Goal: Communication & Community: Share content

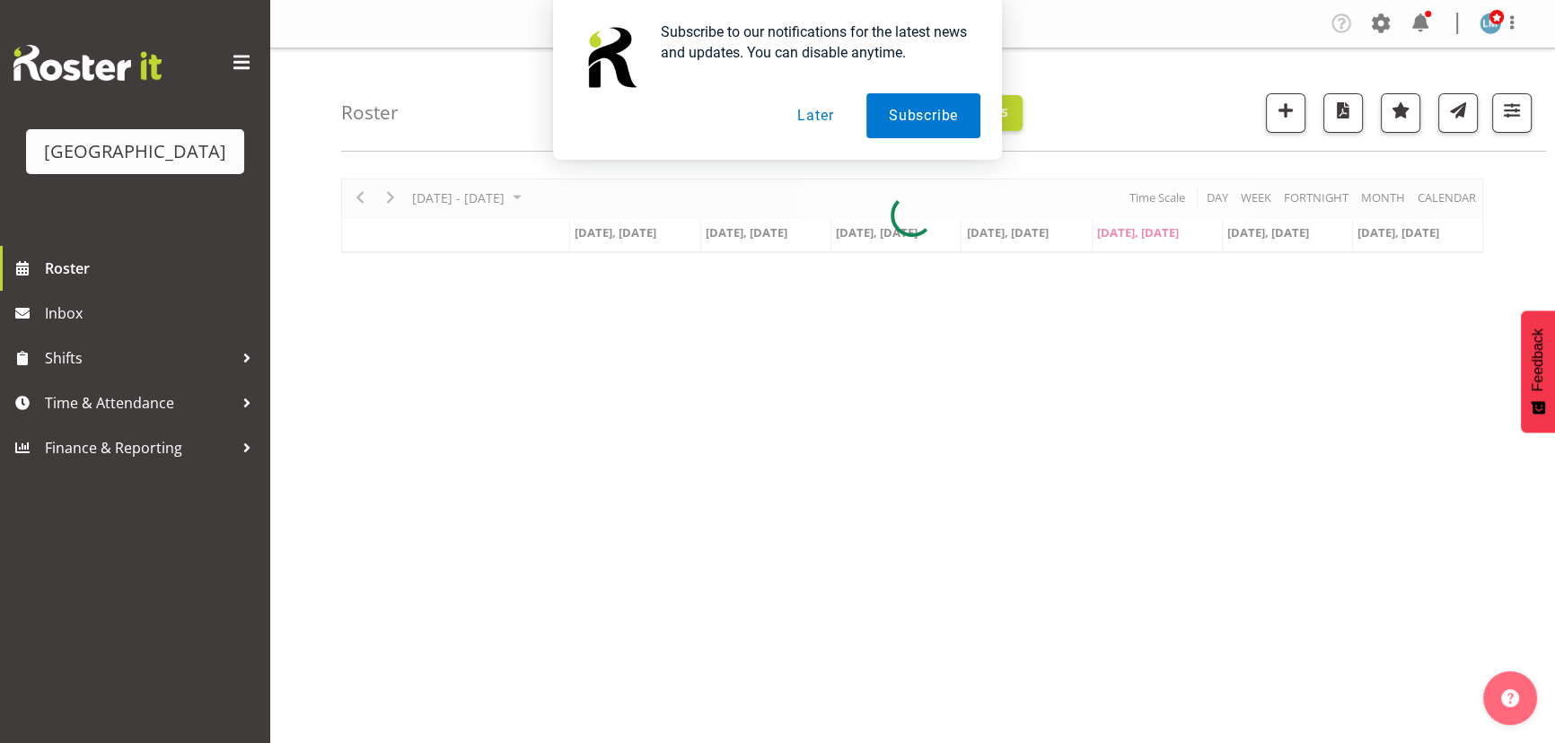
click at [1419, 20] on div "Subscribe to our notifications for the latest news and updates. You can disable…" at bounding box center [777, 80] width 1555 height 160
drag, startPoint x: 813, startPoint y: 105, endPoint x: 803, endPoint y: 118, distance: 16.6
click at [812, 106] on button "Later" at bounding box center [815, 115] width 81 height 45
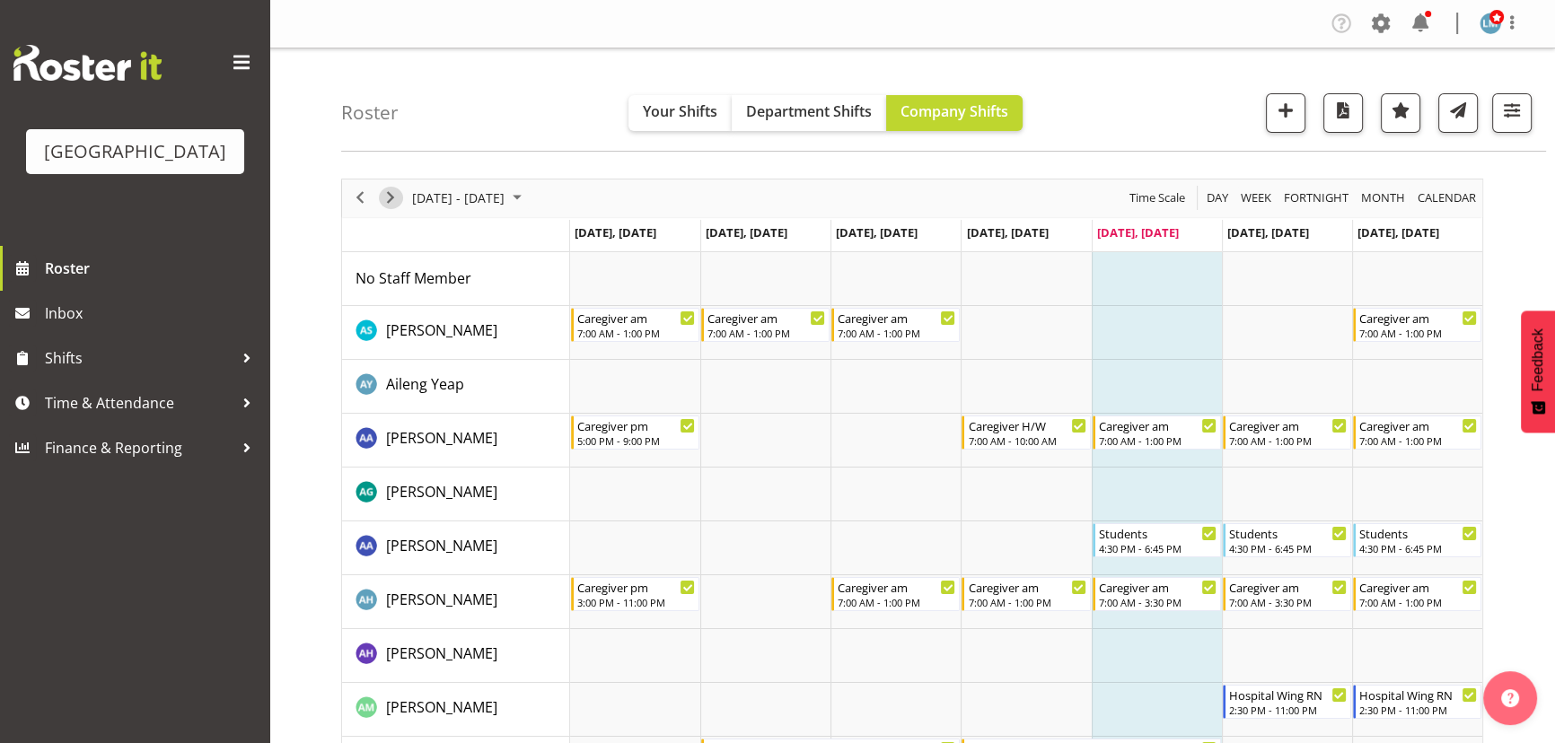
click at [387, 190] on span "Next" at bounding box center [391, 198] width 22 height 22
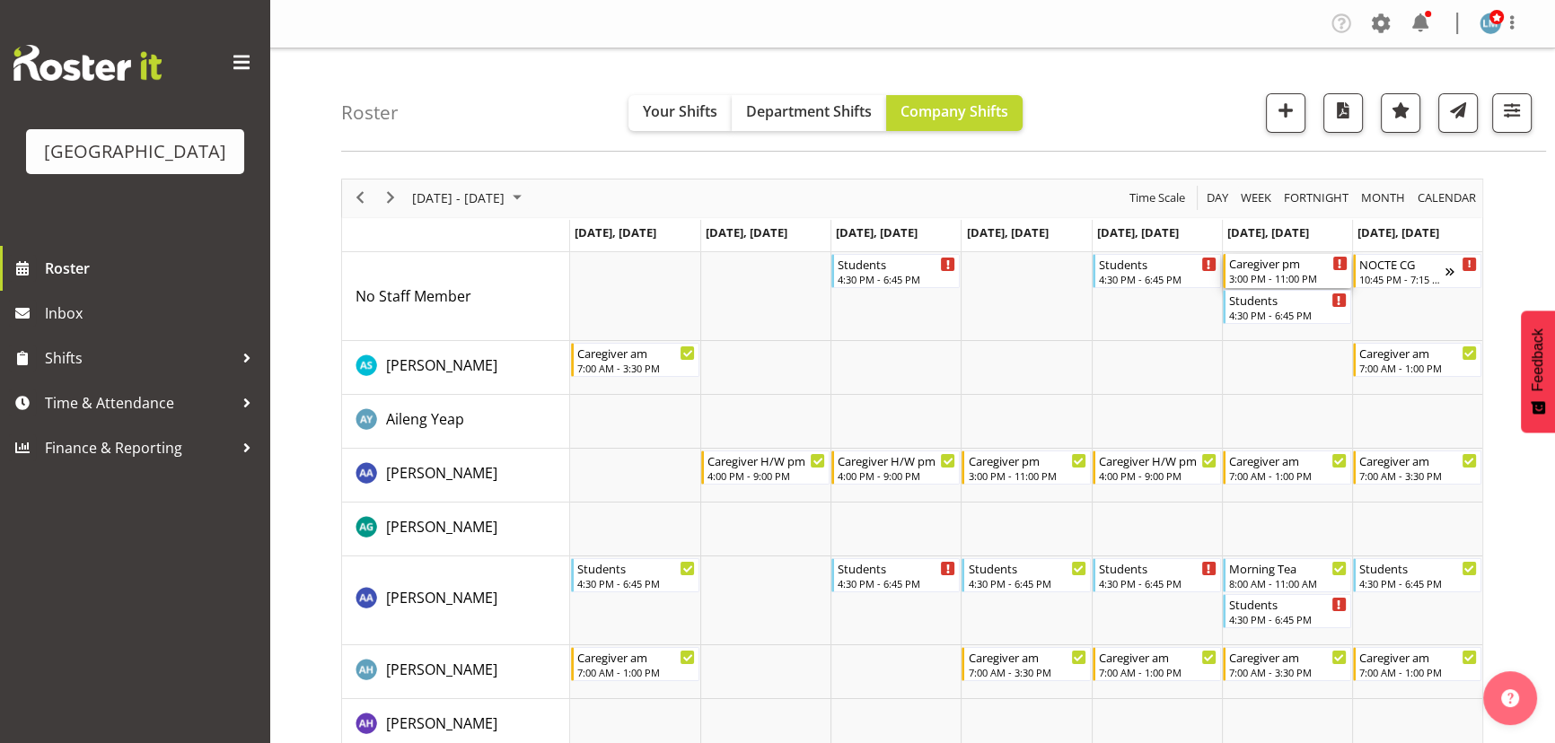
click at [1247, 265] on div "Caregiver pm" at bounding box center [1288, 263] width 119 height 18
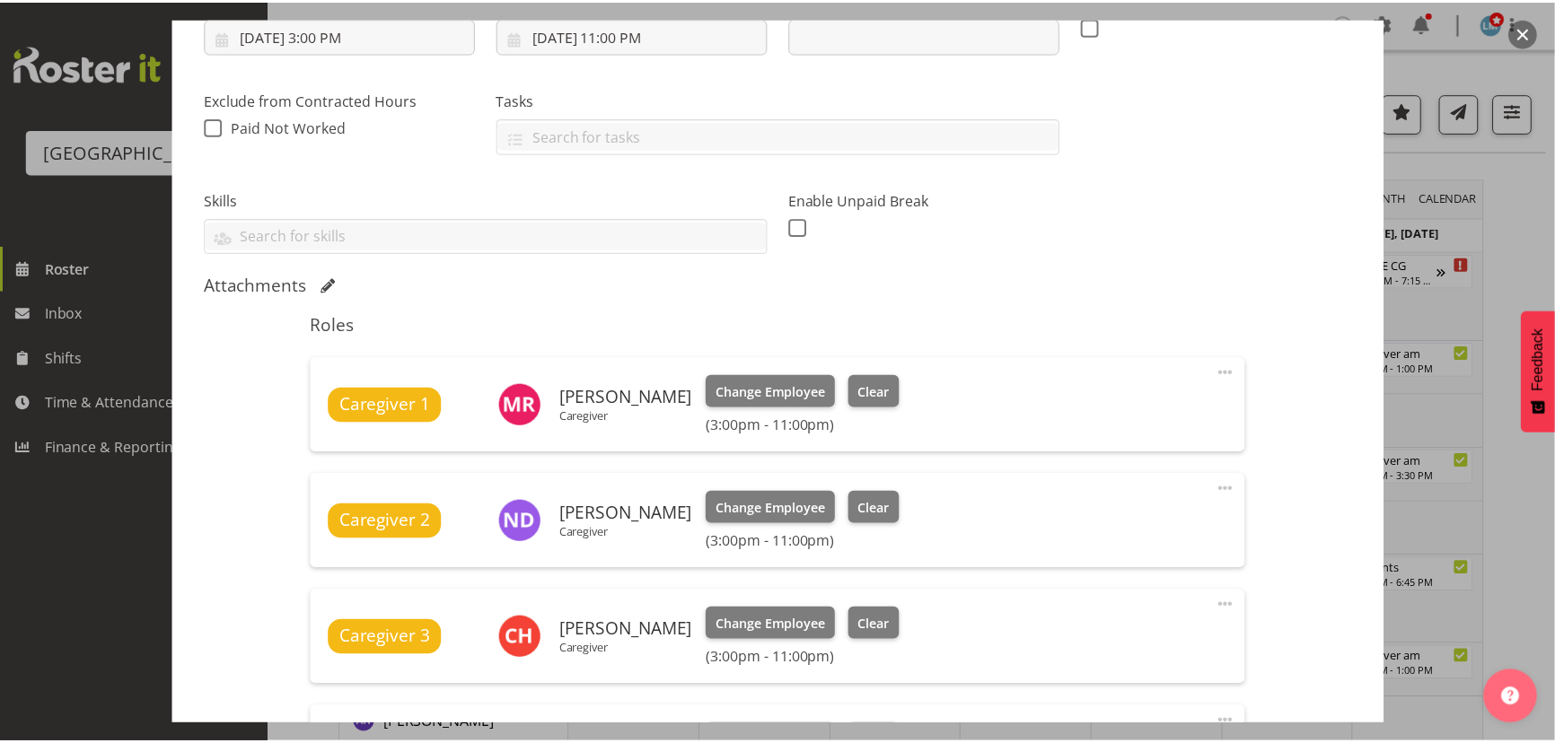
scroll to position [408, 0]
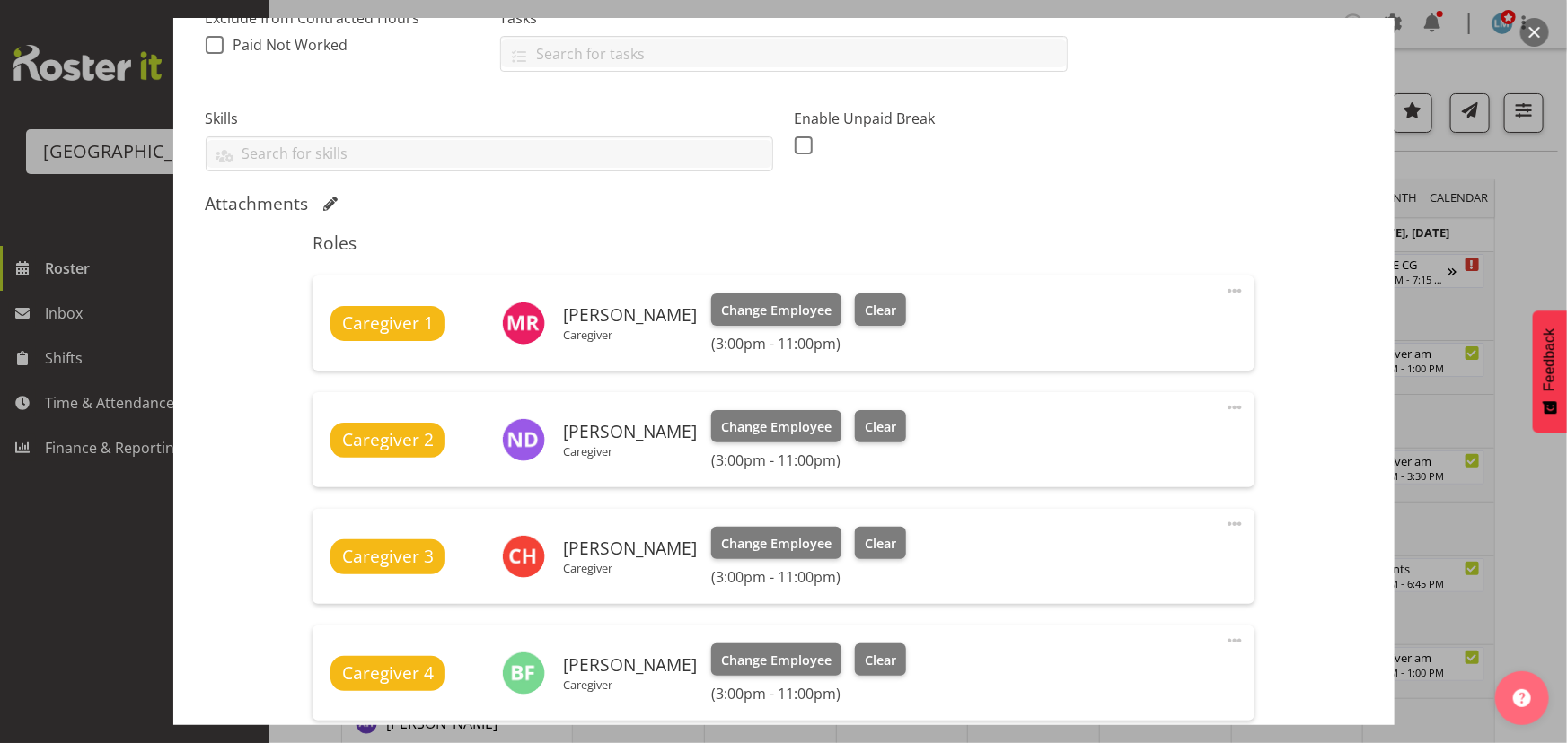
click at [1525, 31] on button "button" at bounding box center [1534, 32] width 29 height 29
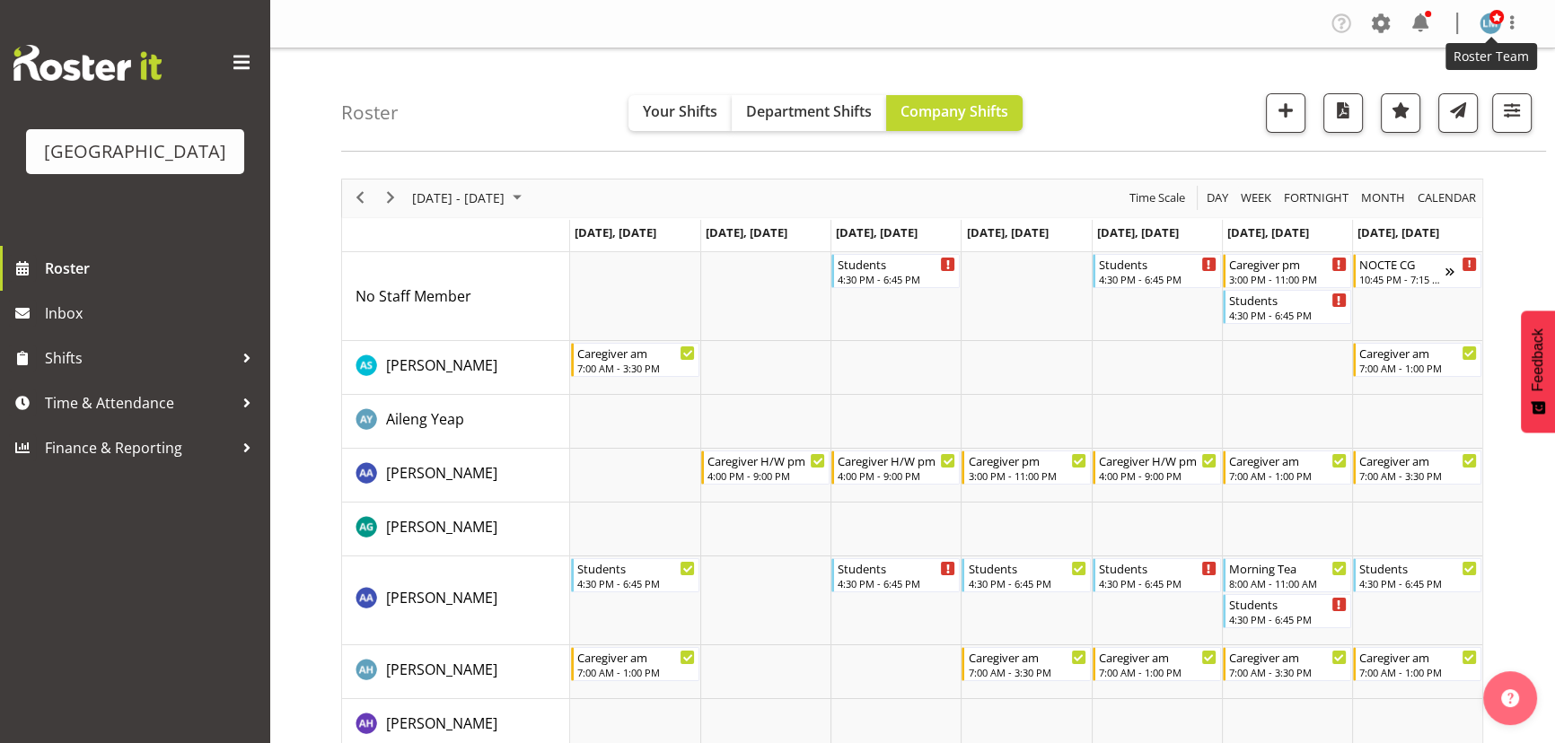
click at [1493, 24] on img at bounding box center [1491, 24] width 22 height 22
click at [1426, 20] on span at bounding box center [1420, 23] width 29 height 29
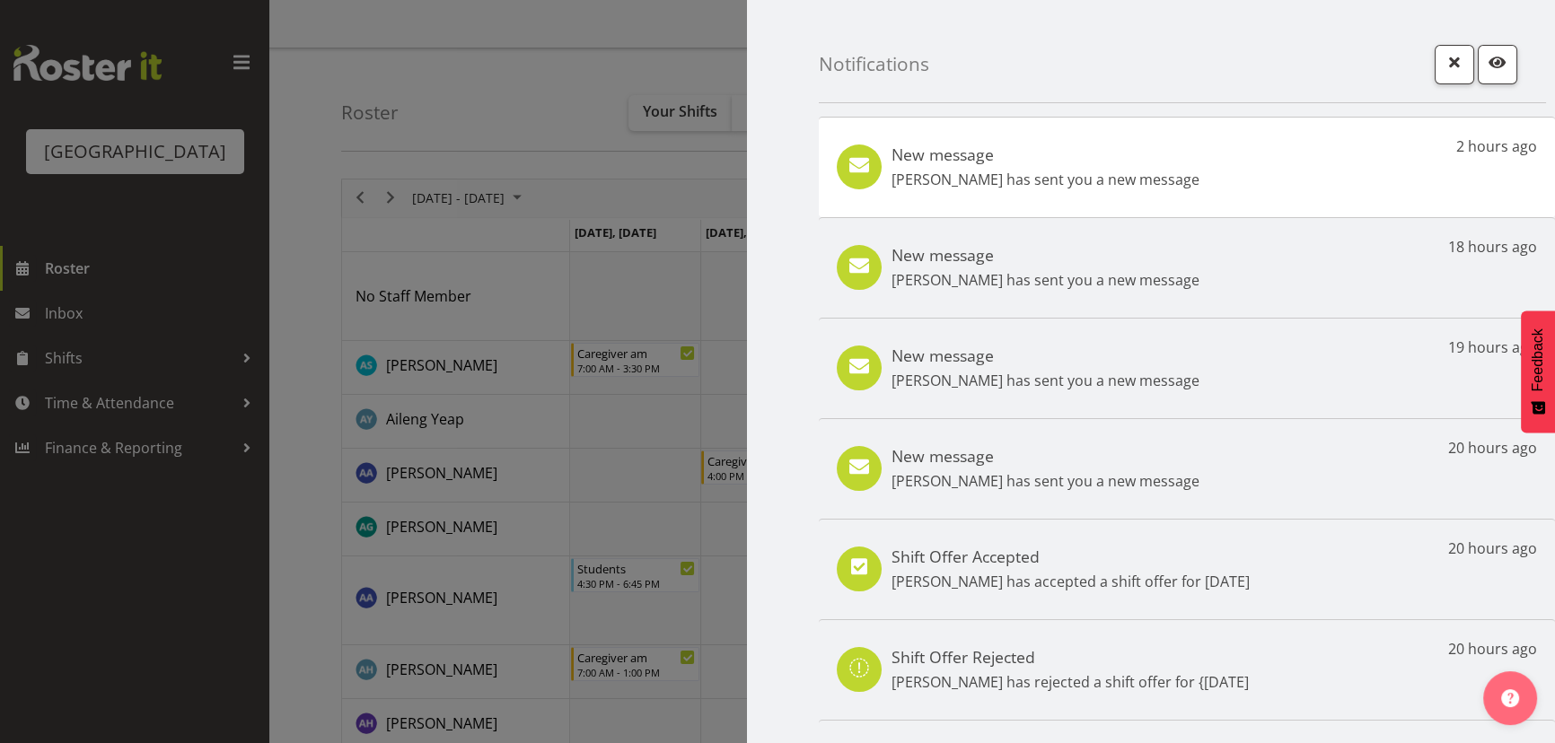
click at [915, 197] on div "New message Nancy D'mello has sent you a new message 2 hours ago" at bounding box center [1187, 167] width 736 height 101
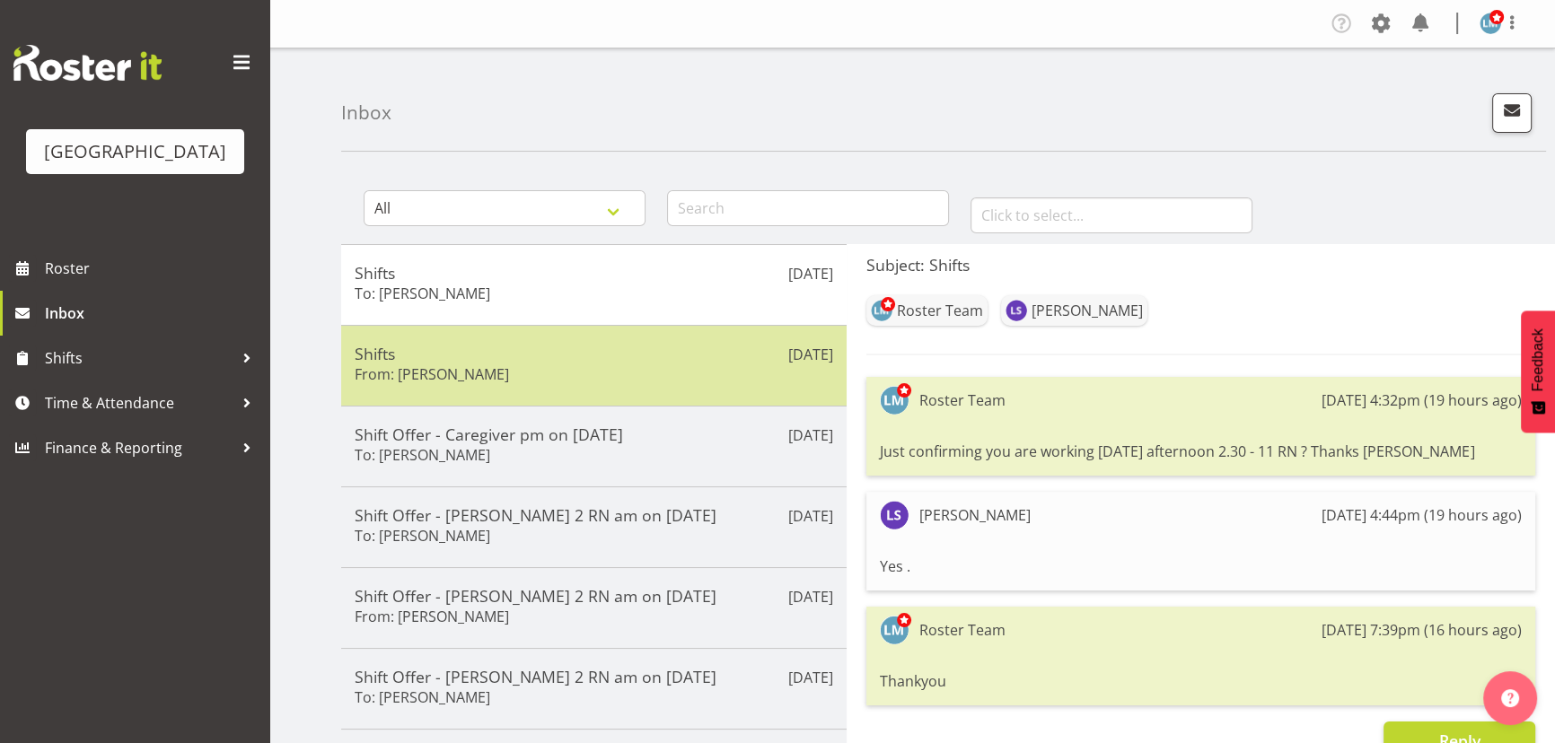
click at [724, 355] on h5 "Shifts" at bounding box center [594, 354] width 479 height 20
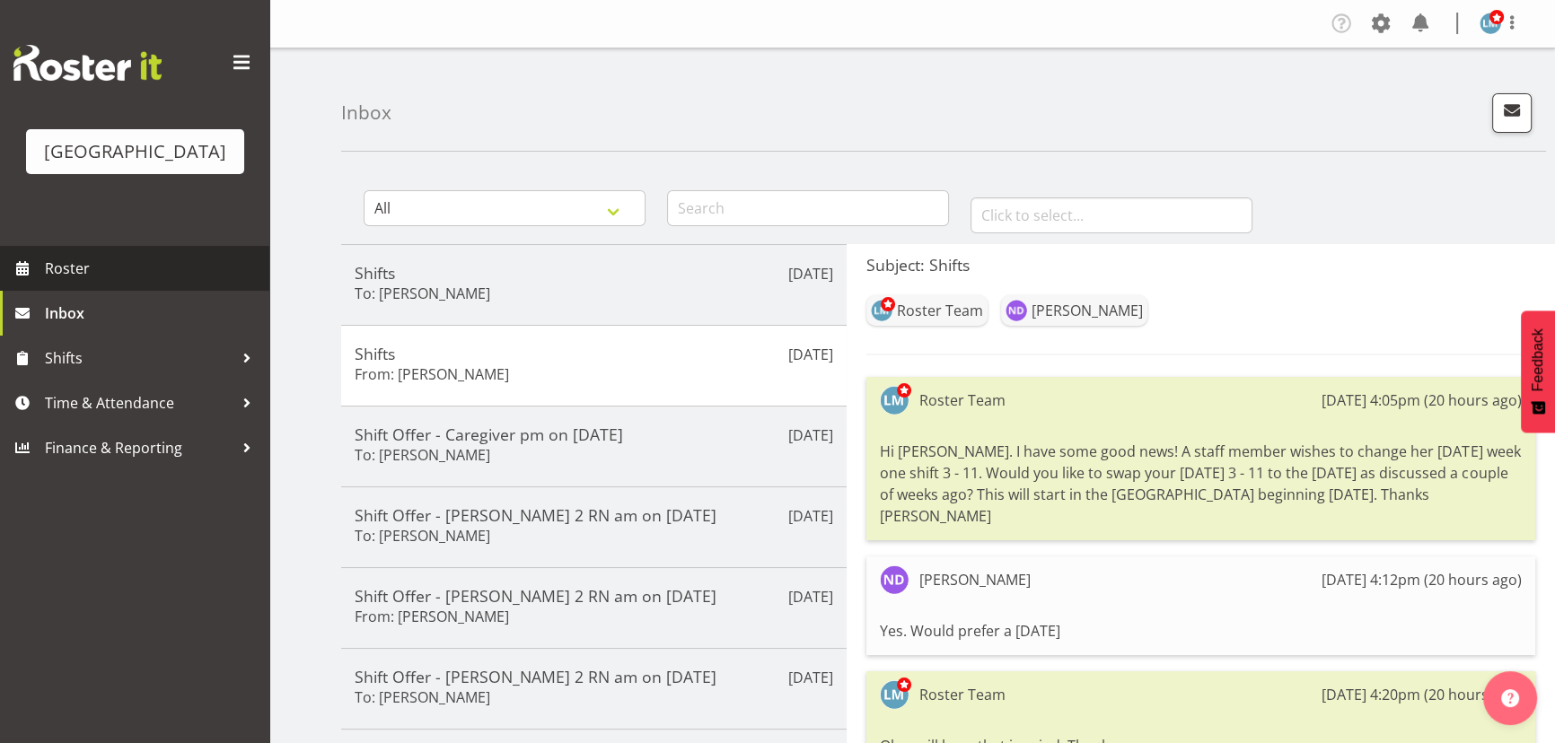
click at [52, 282] on span "Roster" at bounding box center [152, 268] width 215 height 27
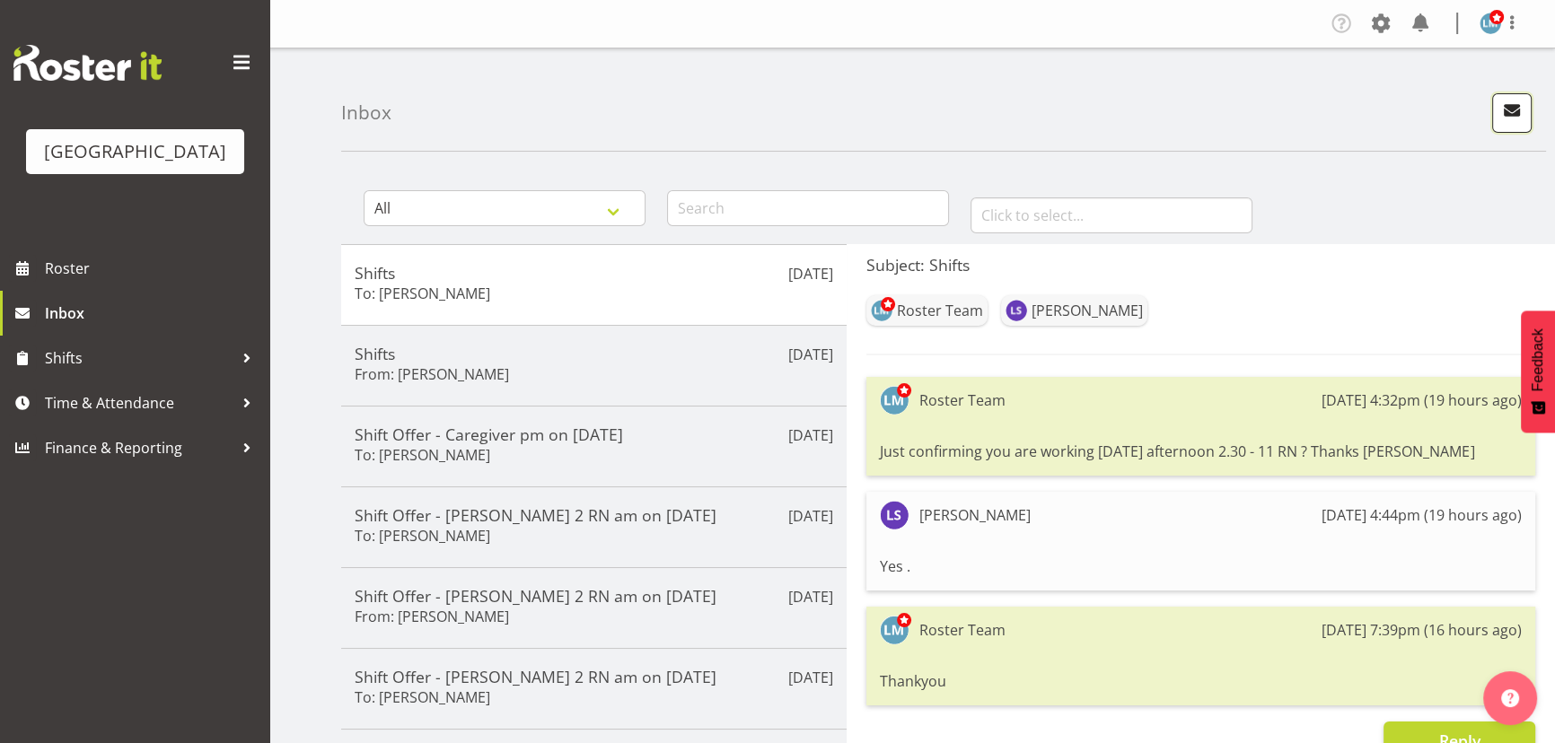
click at [1506, 123] on button "button" at bounding box center [1512, 113] width 40 height 40
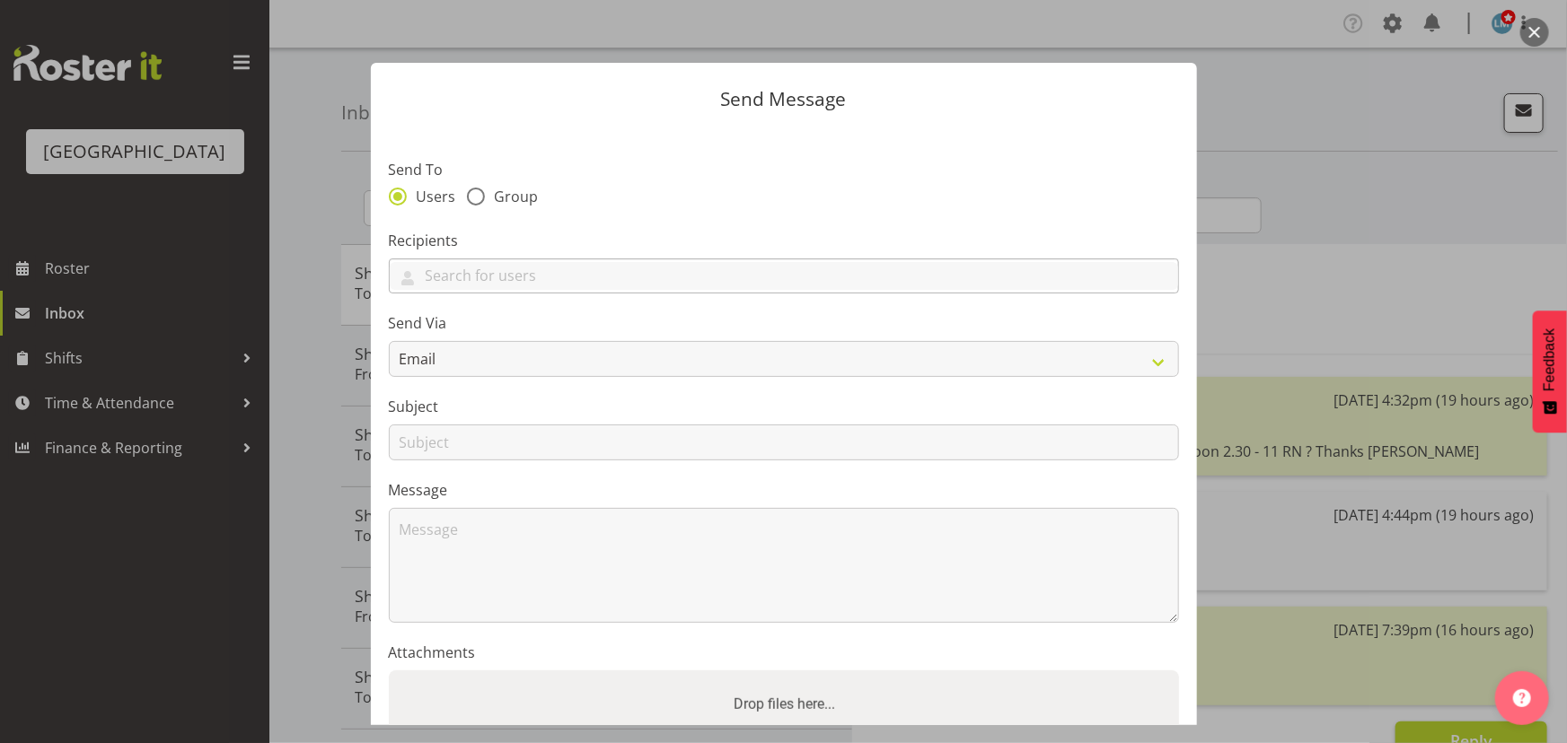
click at [709, 289] on div at bounding box center [784, 277] width 788 height 31
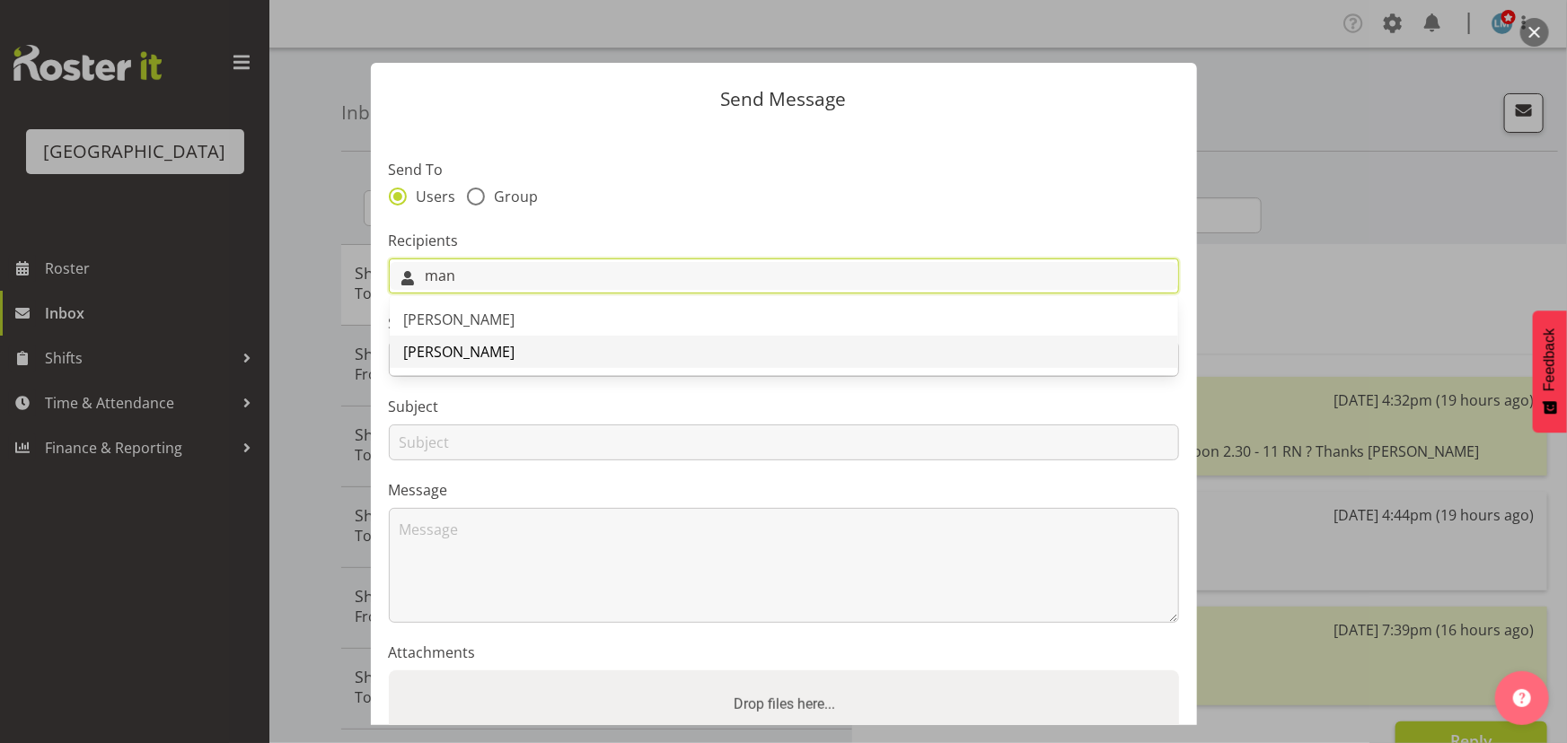
type input "man"
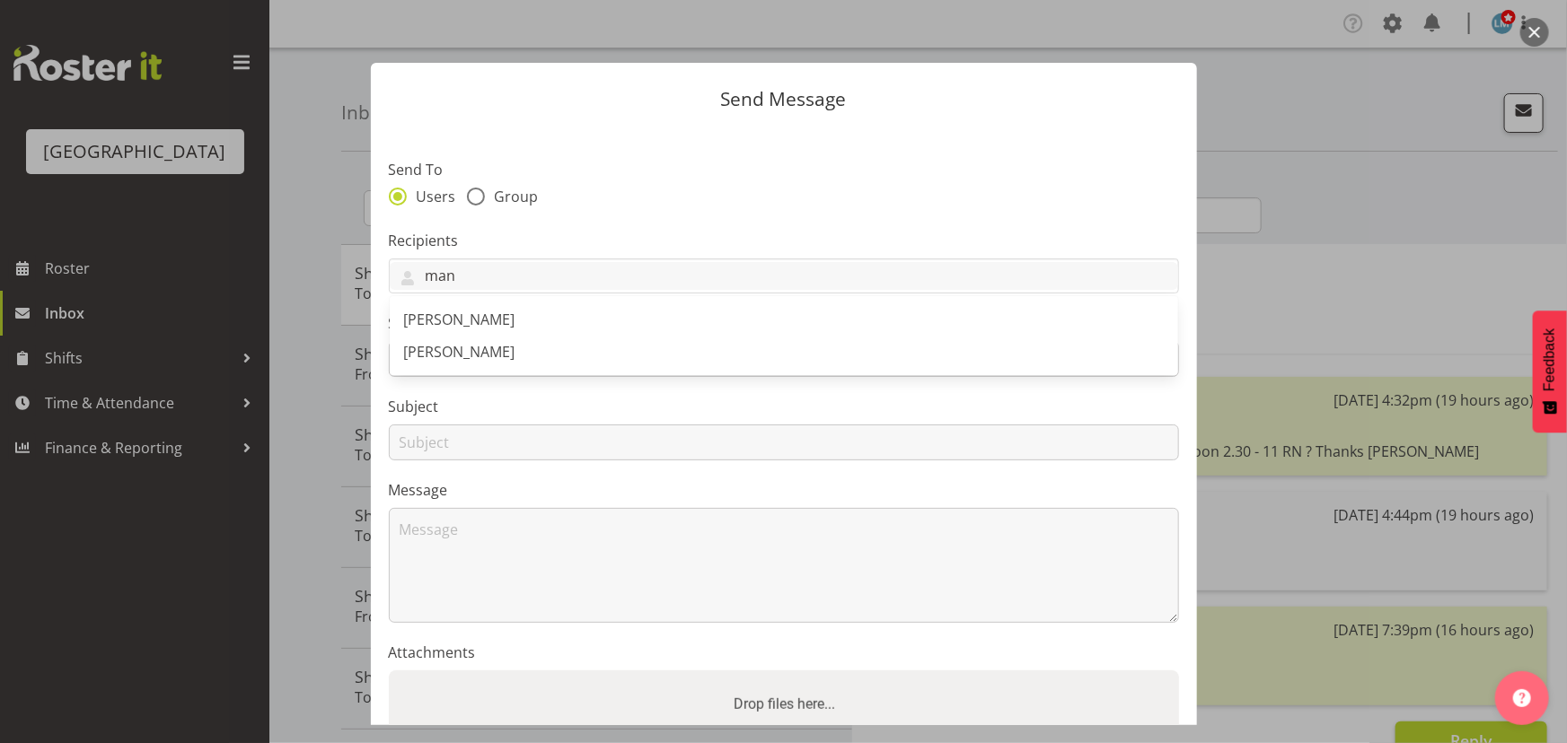
drag, startPoint x: 476, startPoint y: 357, endPoint x: 591, endPoint y: 216, distance: 181.9
click at [479, 357] on span "Mandy Robertson" at bounding box center [459, 352] width 111 height 20
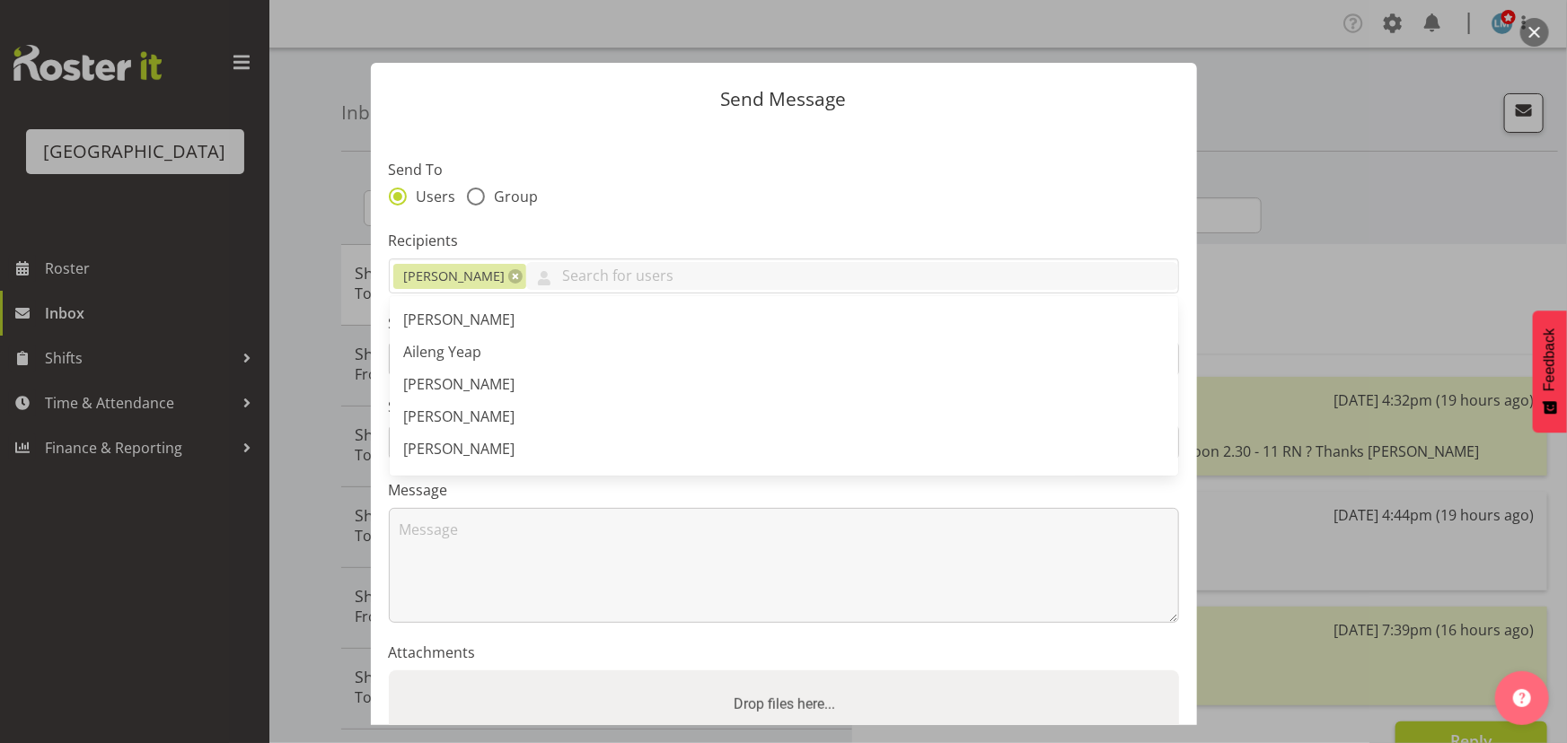
drag, startPoint x: 595, startPoint y: 199, endPoint x: 586, endPoint y: 206, distance: 11.0
click at [593, 202] on div "Users Group" at bounding box center [784, 199] width 790 height 23
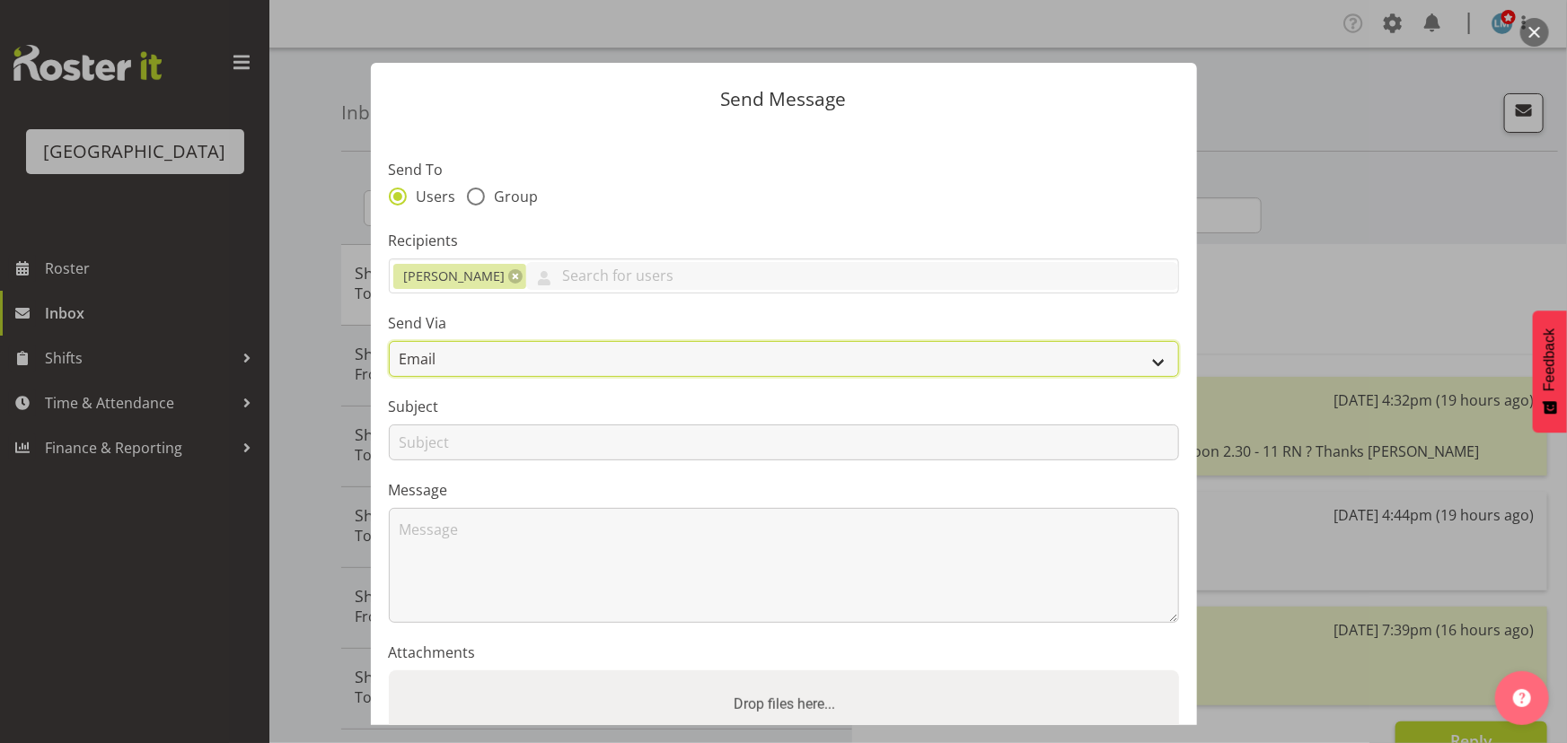
click at [505, 365] on select "Email SMS" at bounding box center [784, 359] width 790 height 36
select select "sms"
click at [389, 341] on select "Email SMS" at bounding box center [784, 359] width 790 height 36
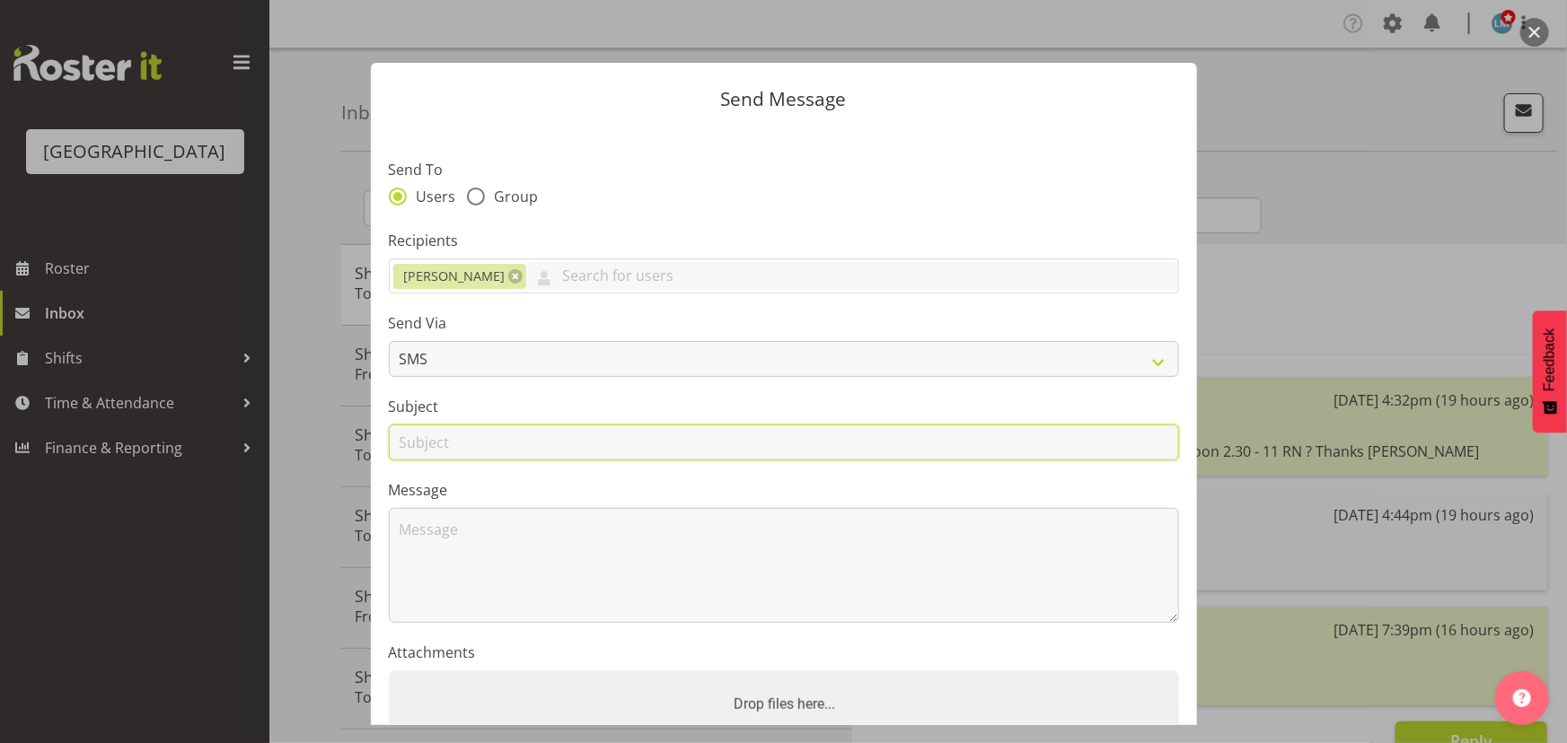
click at [484, 438] on input "text" at bounding box center [784, 443] width 790 height 36
type input "Shift"
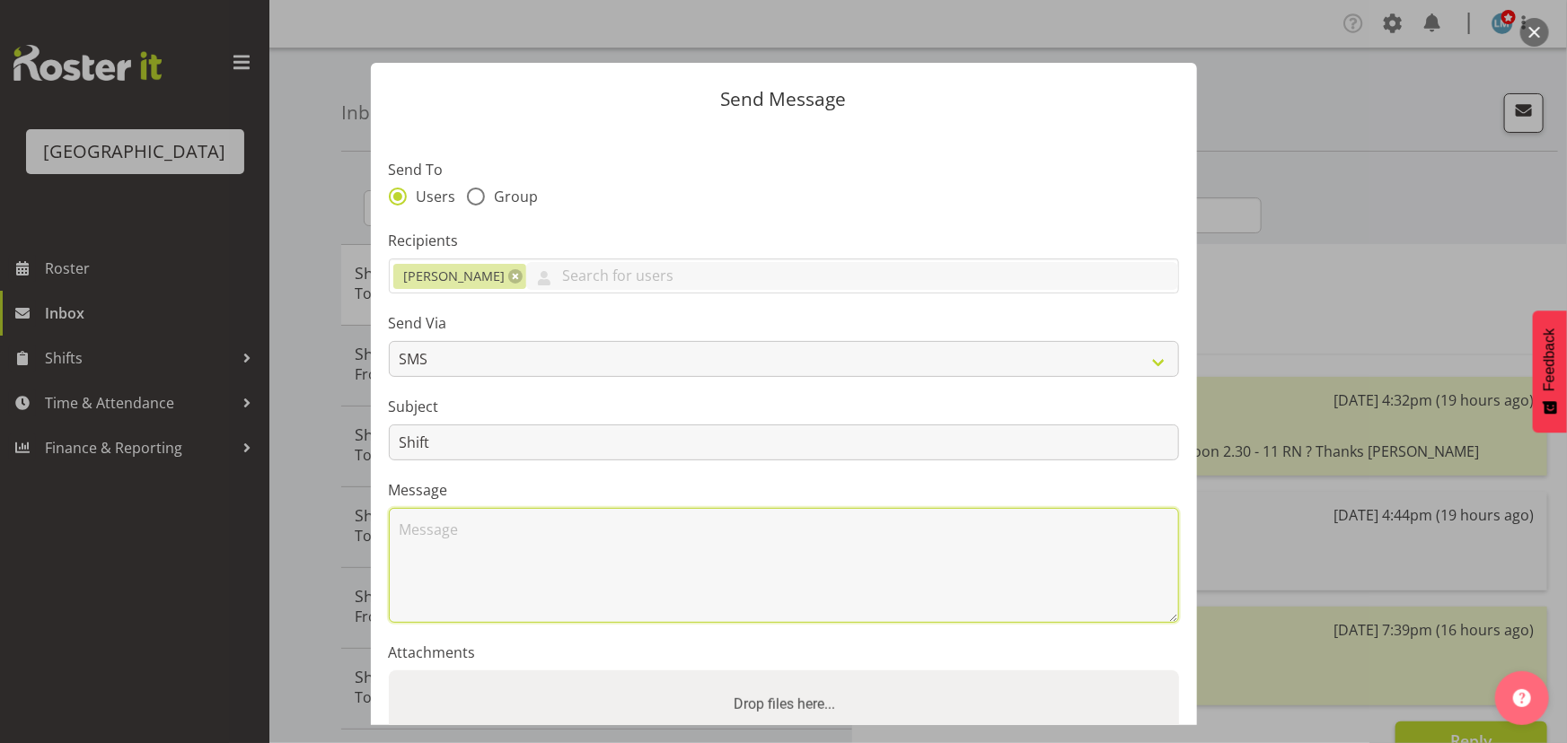
click at [460, 542] on textarea at bounding box center [784, 565] width 790 height 115
type textarea "Y"
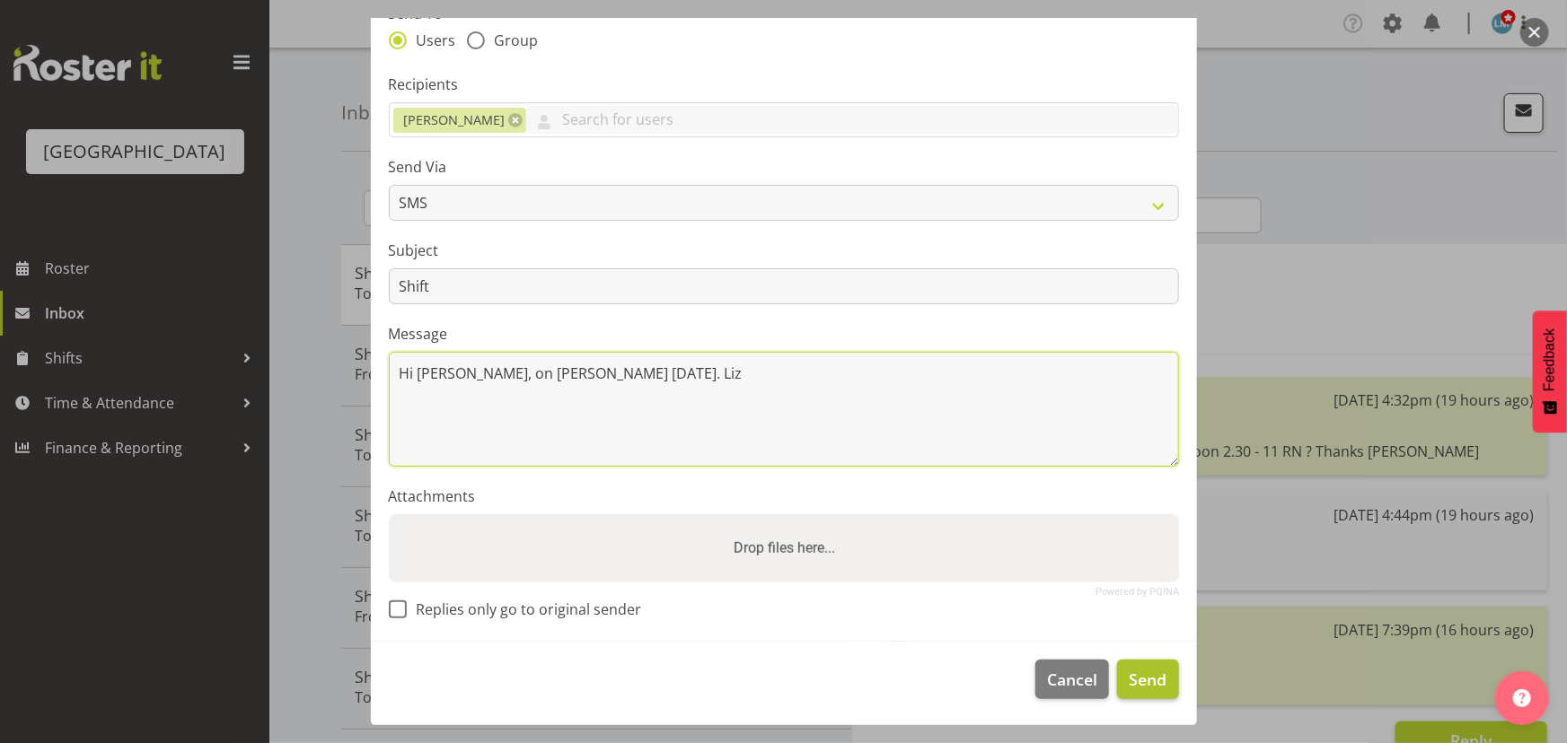
type textarea "Hi Mandy, on ressie on Wed. Liz"
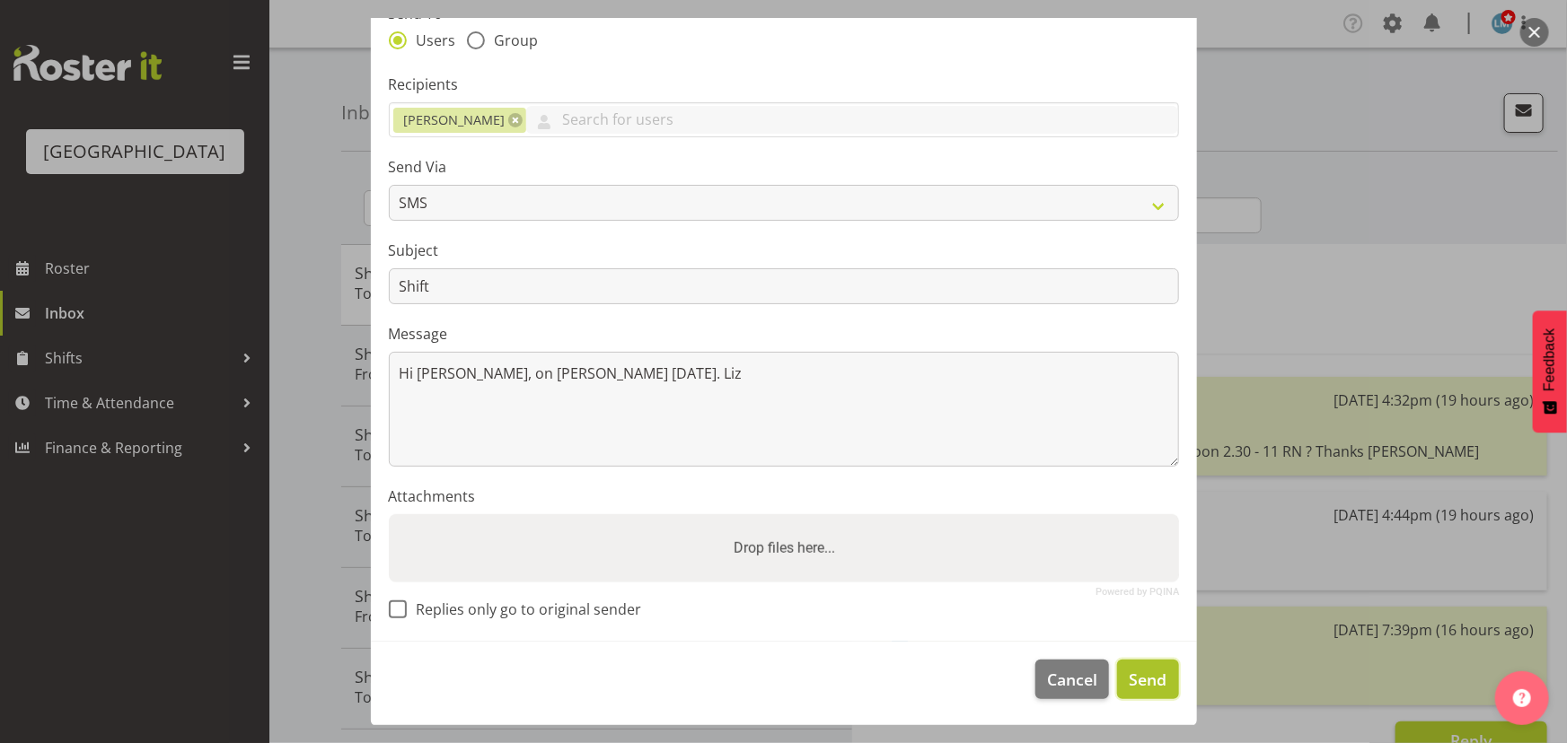
click at [1144, 668] on span "Send" at bounding box center [1148, 679] width 38 height 23
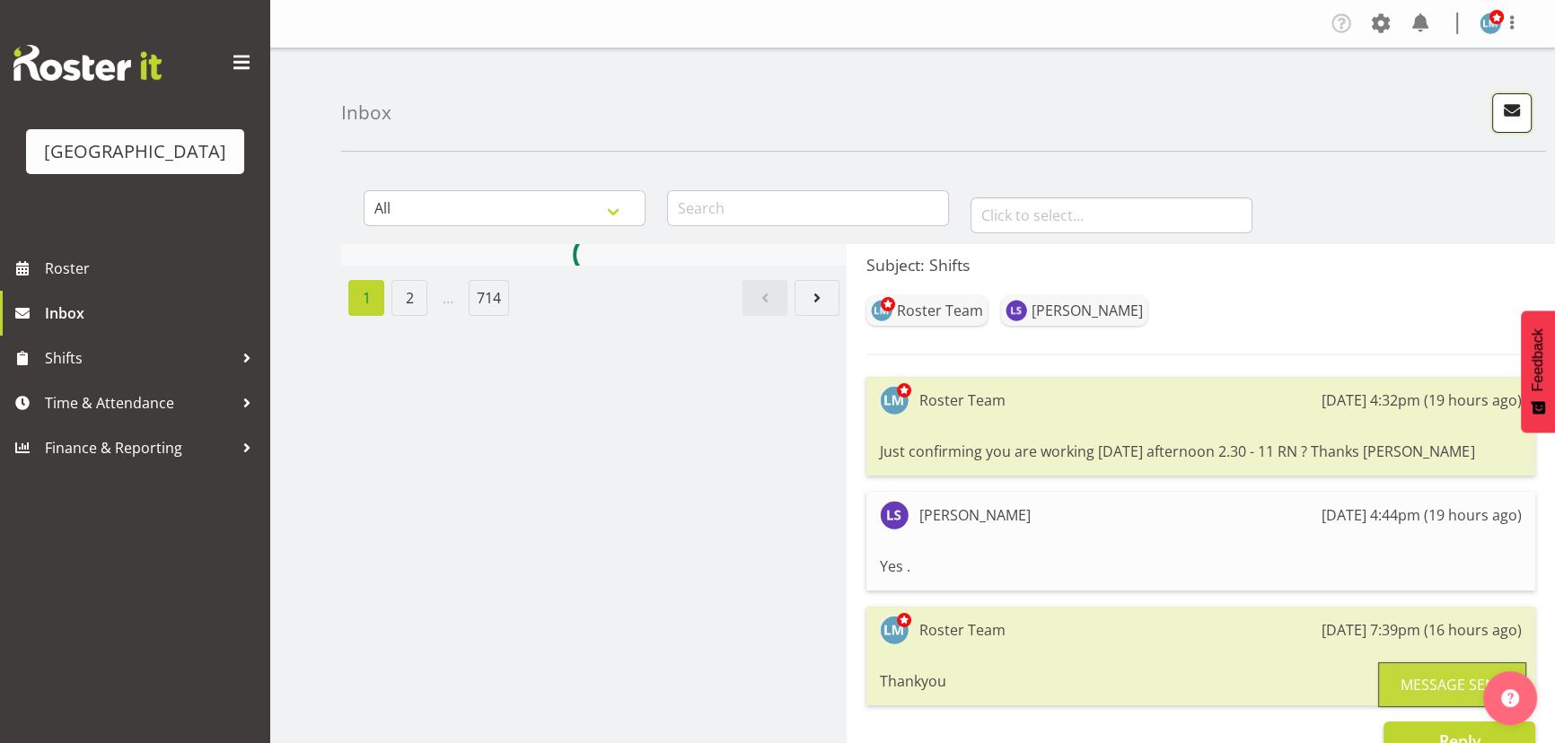
click at [1526, 121] on button "button" at bounding box center [1512, 113] width 40 height 40
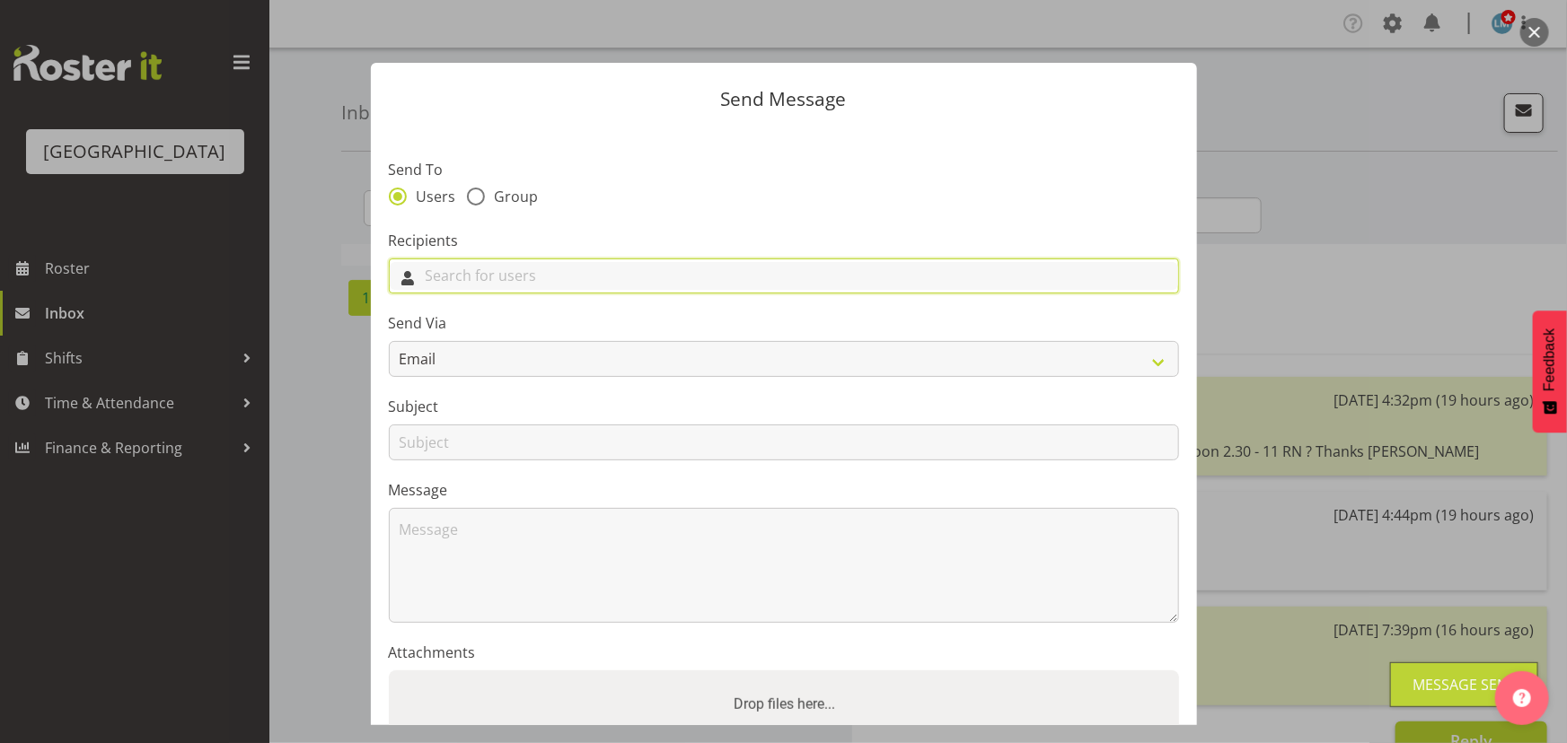
click at [602, 268] on input "text" at bounding box center [784, 276] width 788 height 28
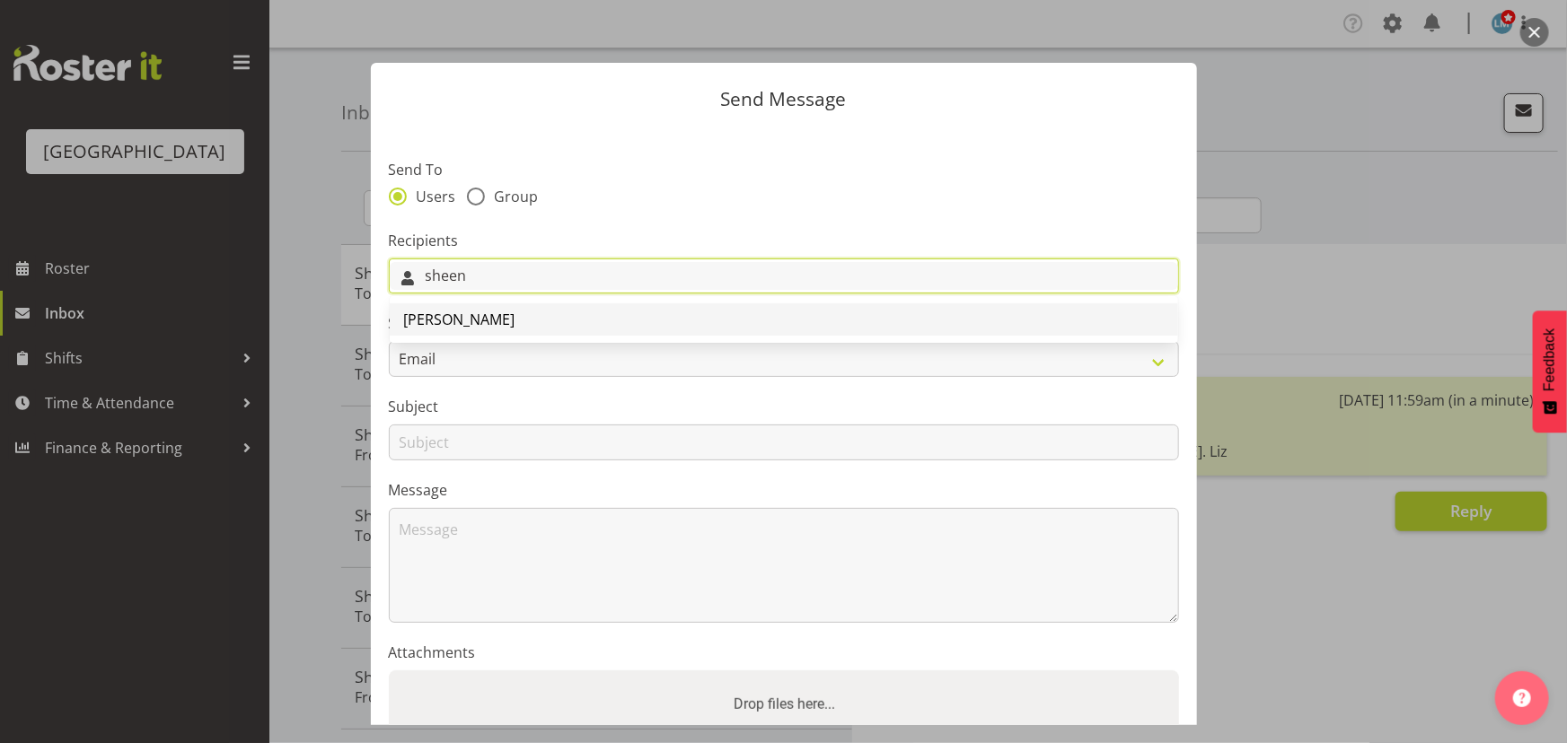
type input "sheen"
click at [610, 318] on link "Sheen Catapang" at bounding box center [784, 319] width 788 height 32
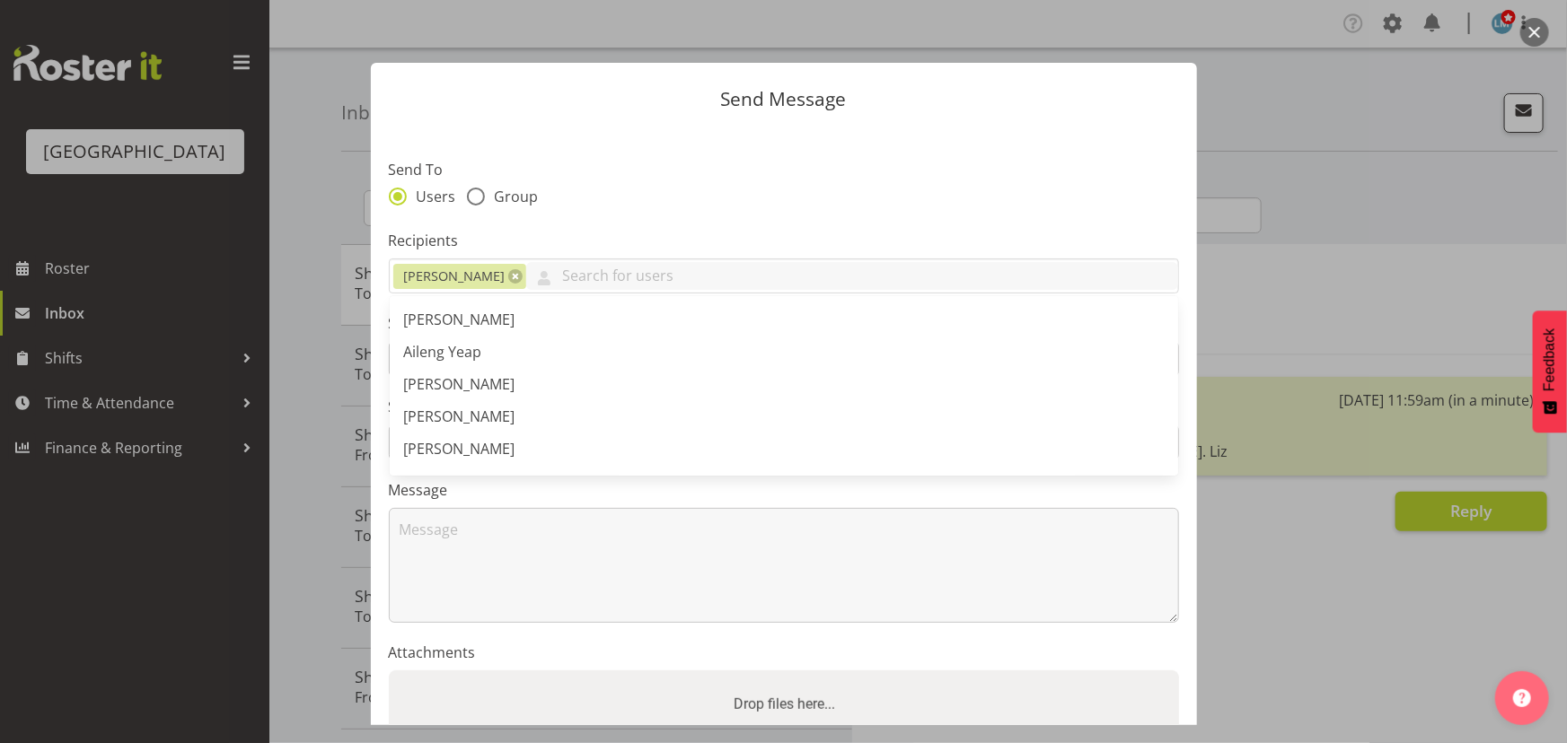
click at [670, 223] on section "Send To Users Group Recipients Sheen Catapang Abigail Savage Aileng Yeap Alem A…" at bounding box center [784, 463] width 826 height 672
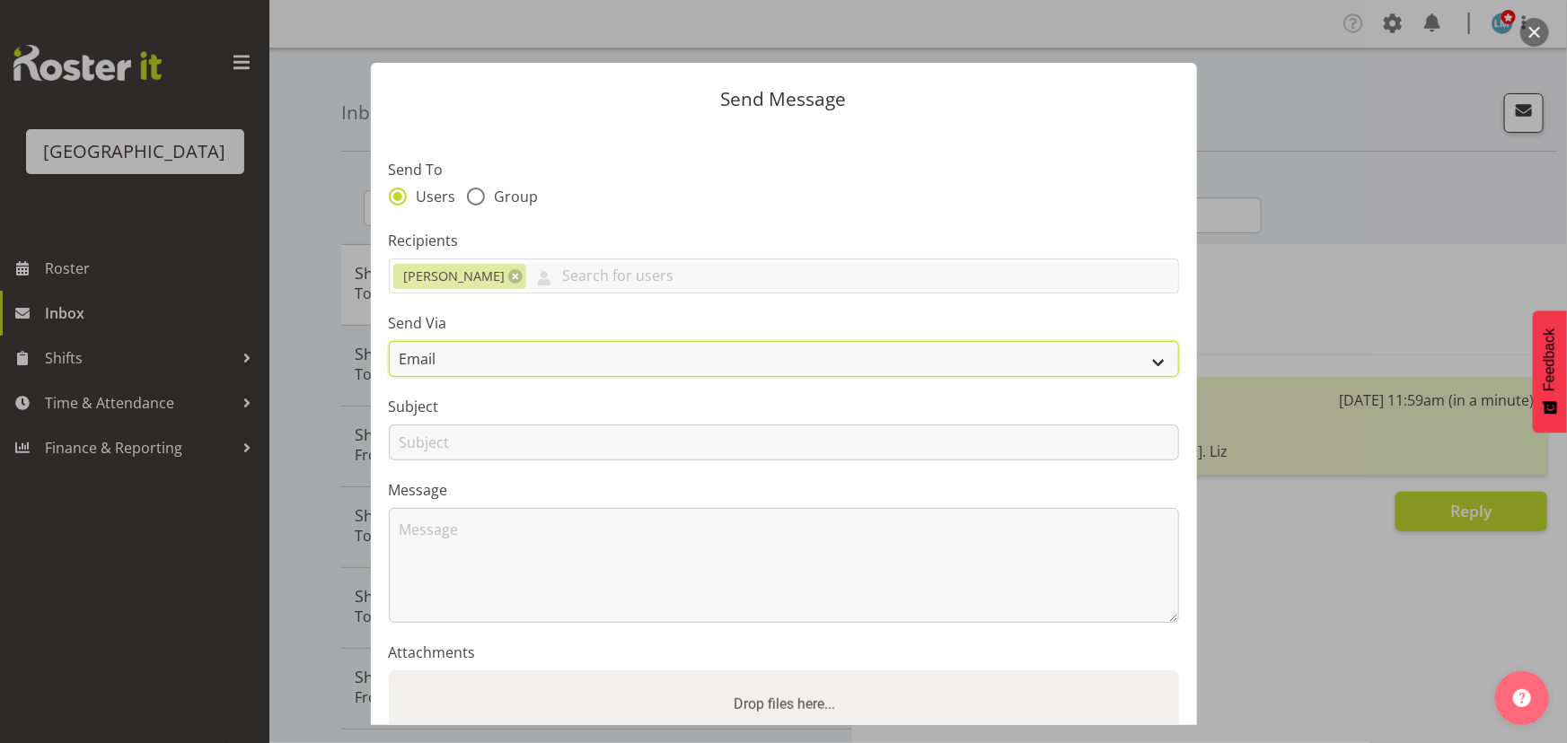
click at [523, 363] on select "Email SMS" at bounding box center [784, 359] width 790 height 36
select select "sms"
click at [389, 341] on select "Email SMS" at bounding box center [784, 359] width 790 height 36
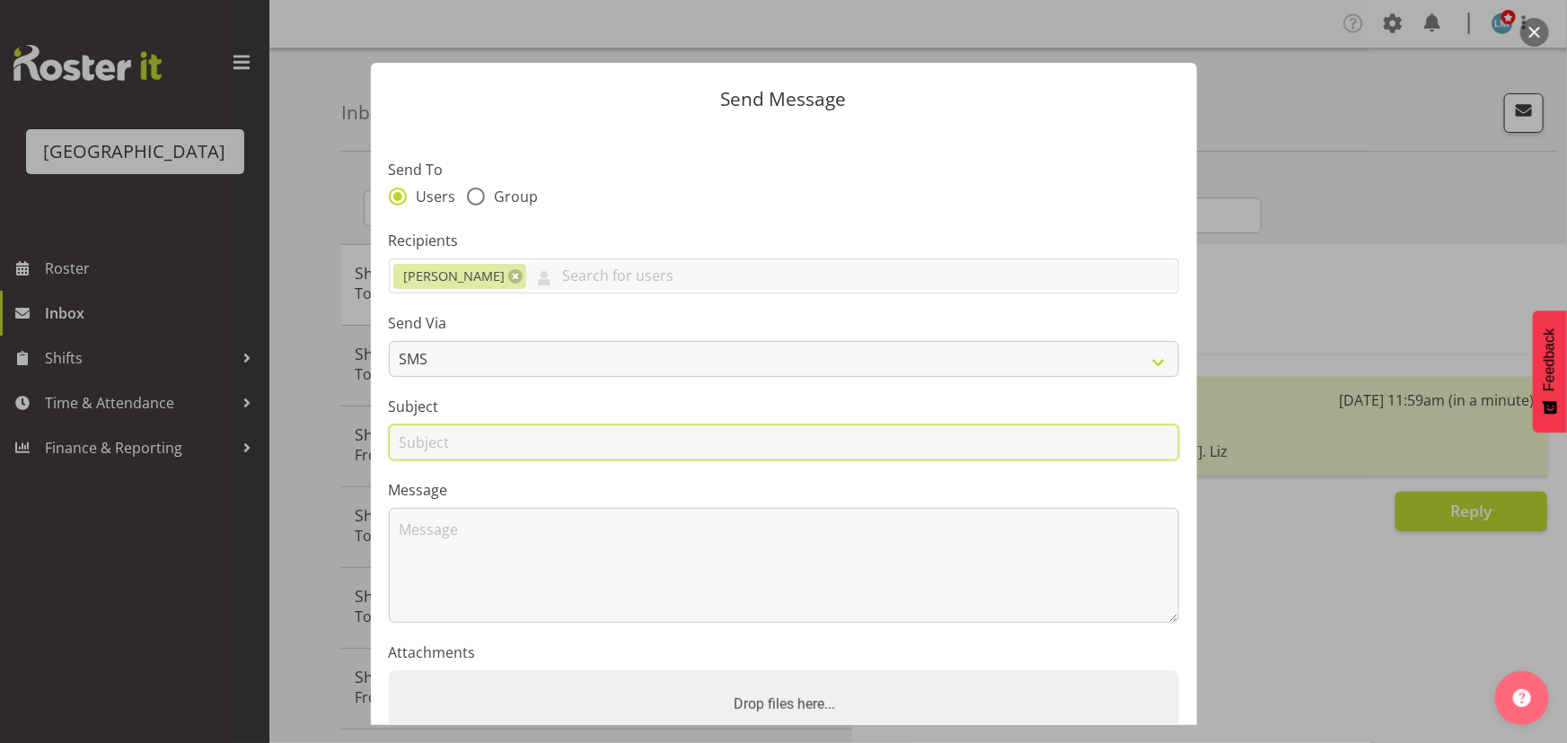
drag, startPoint x: 503, startPoint y: 444, endPoint x: 496, endPoint y: 456, distance: 14.5
click at [503, 444] on input "text" at bounding box center [784, 443] width 790 height 36
type input "Shift"
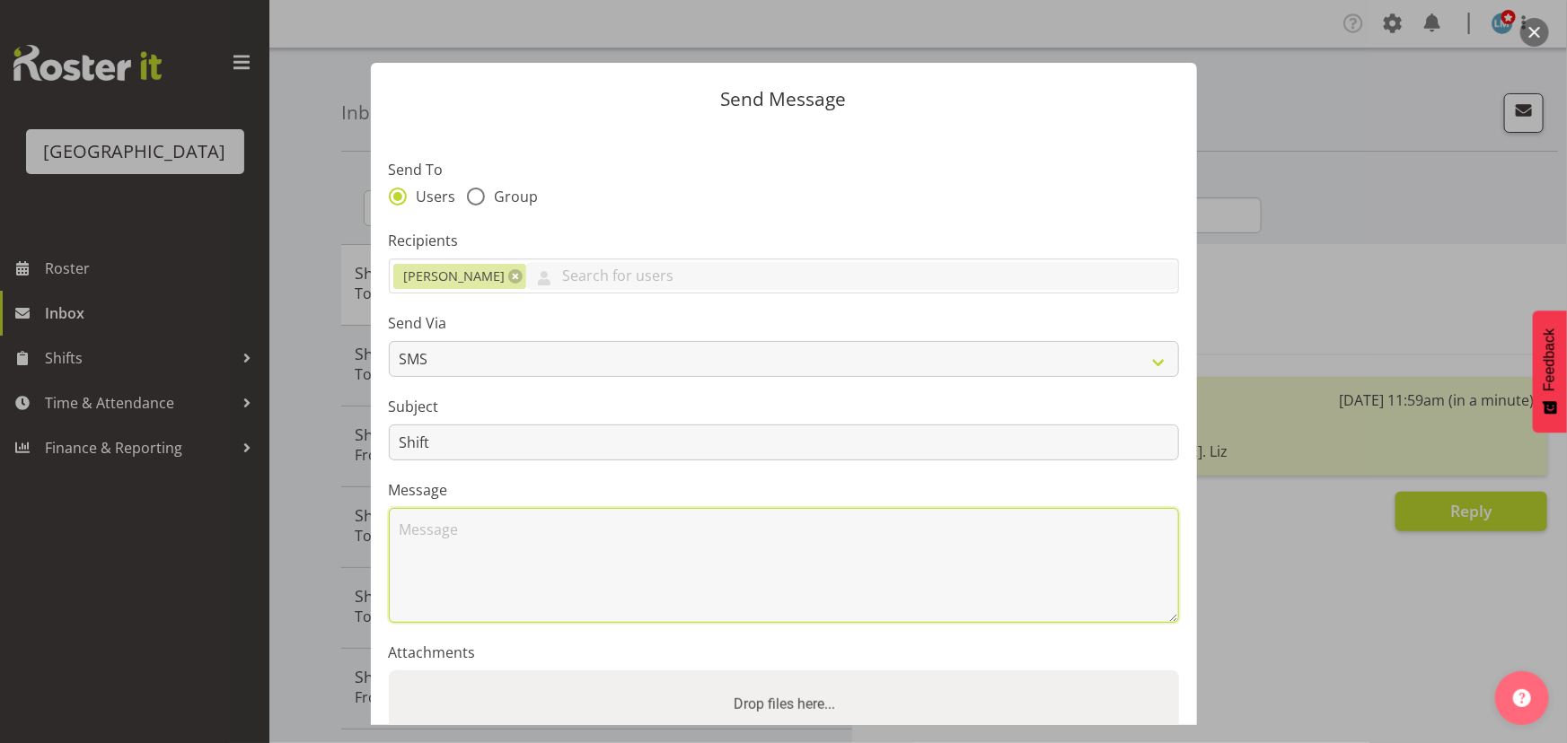
drag, startPoint x: 467, startPoint y: 540, endPoint x: 477, endPoint y: 530, distance: 14.6
click at [473, 537] on textarea at bounding box center [784, 565] width 790 height 115
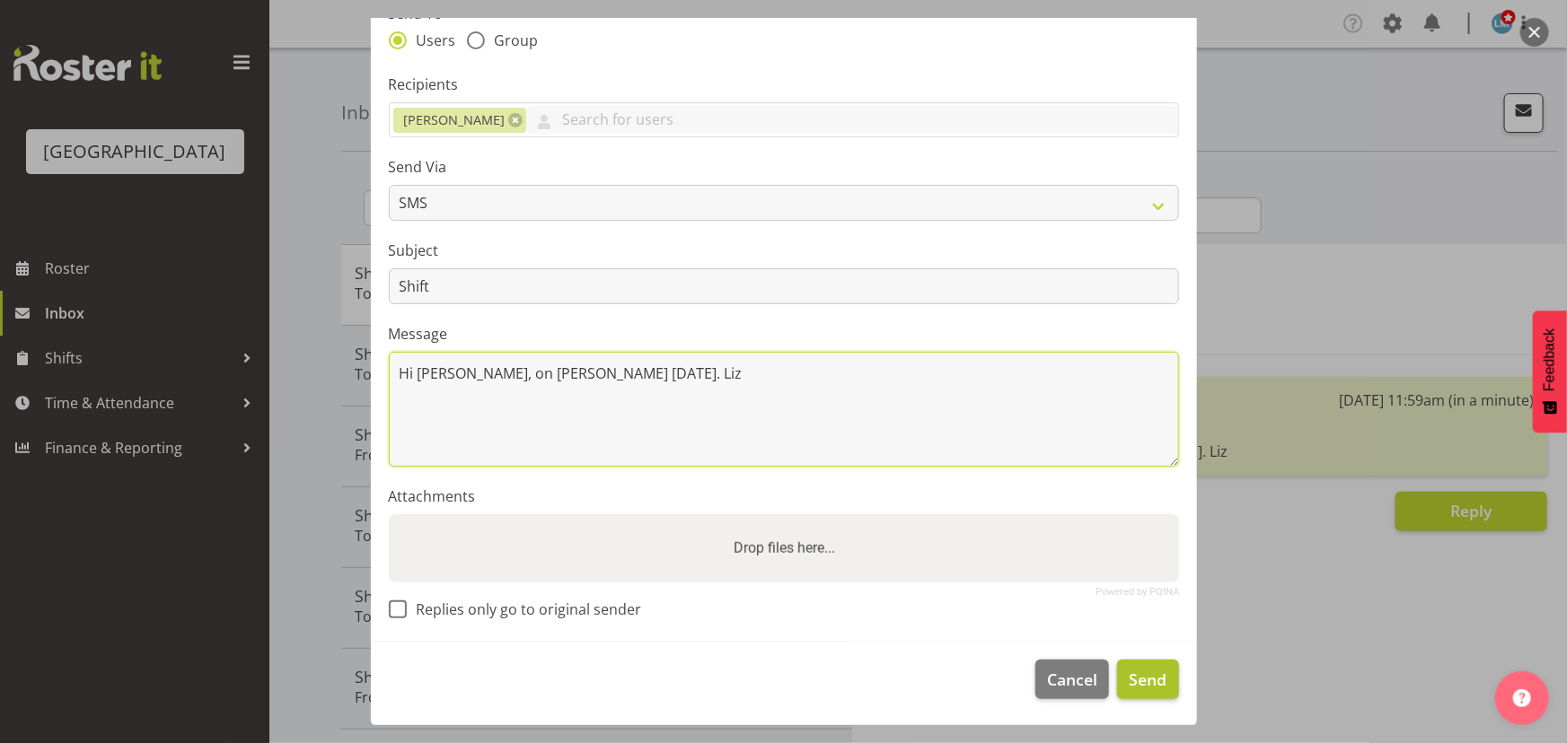
type textarea "Hi Sheen, on ressie on thursday. Liz"
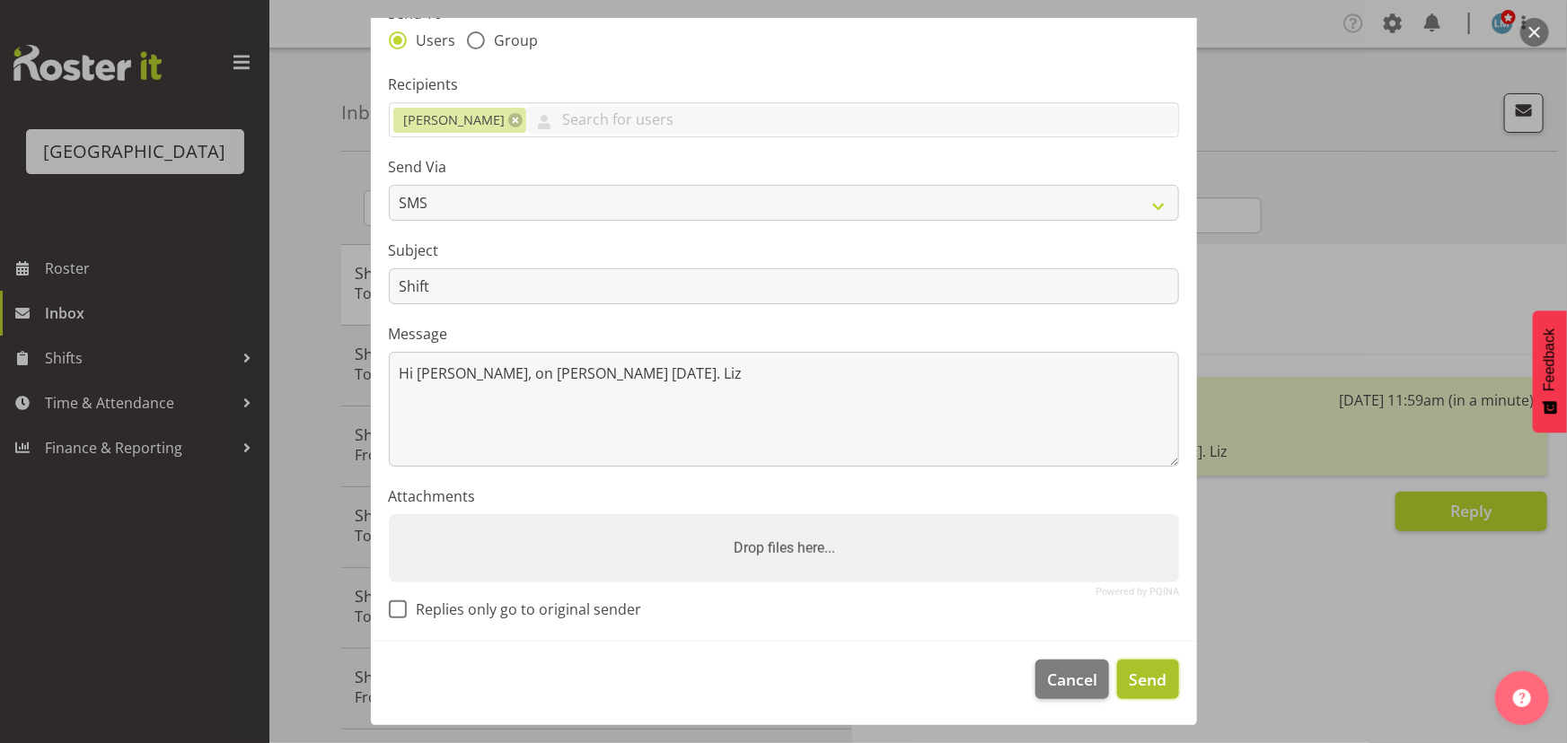
click at [1129, 675] on span "Send" at bounding box center [1148, 679] width 38 height 23
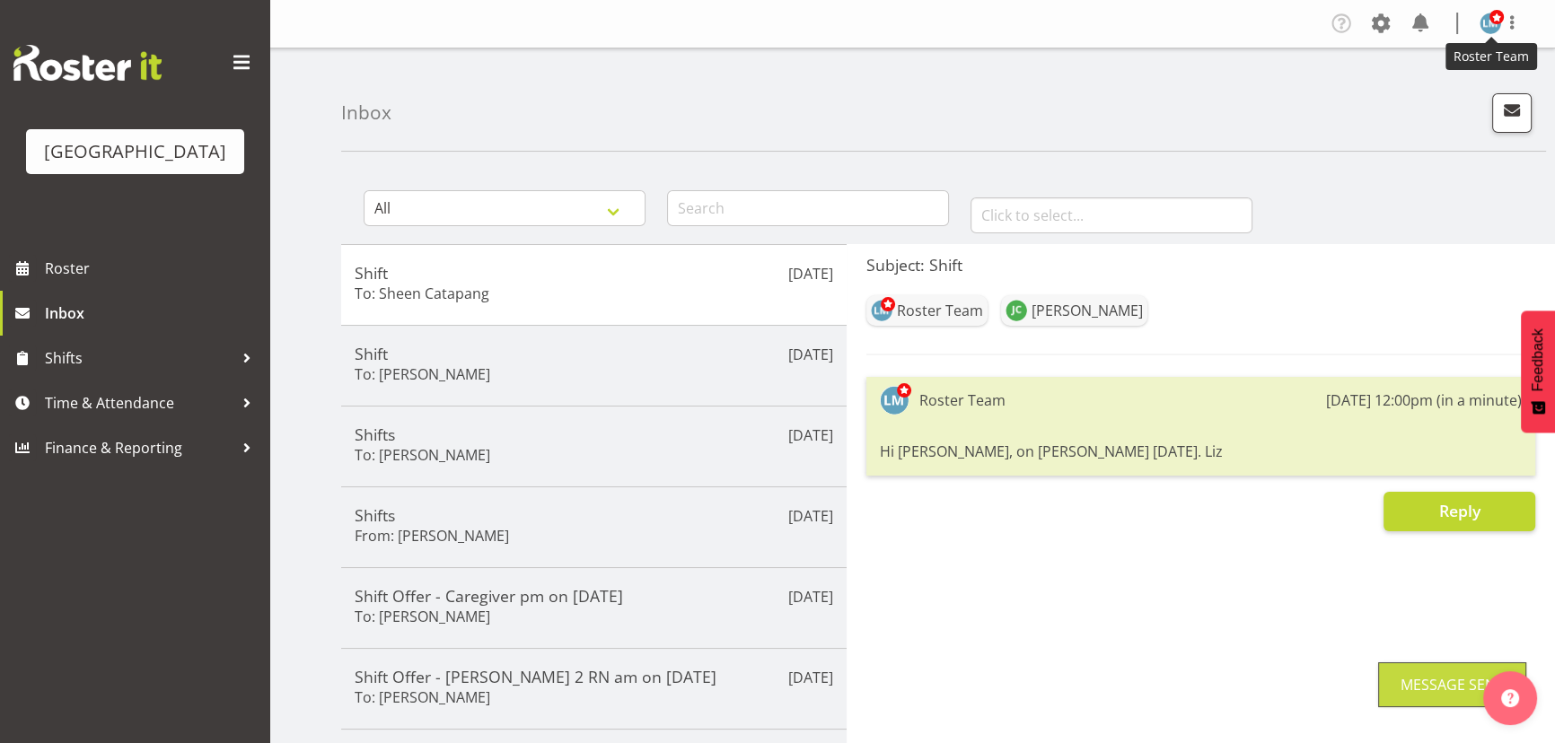
click at [1491, 26] on img at bounding box center [1491, 24] width 22 height 22
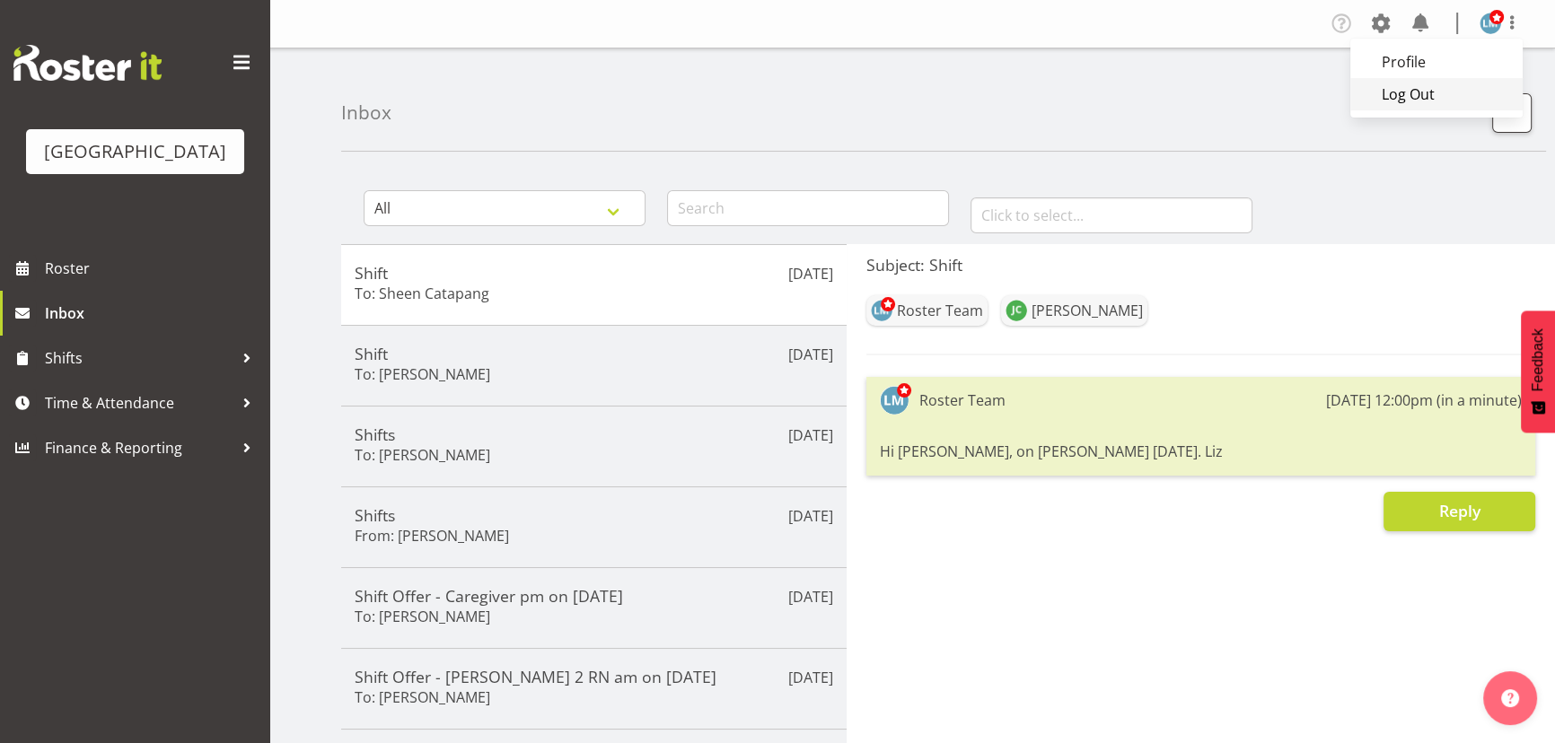
click at [1433, 84] on link "Log Out" at bounding box center [1436, 94] width 172 height 32
